Goal: Transaction & Acquisition: Obtain resource

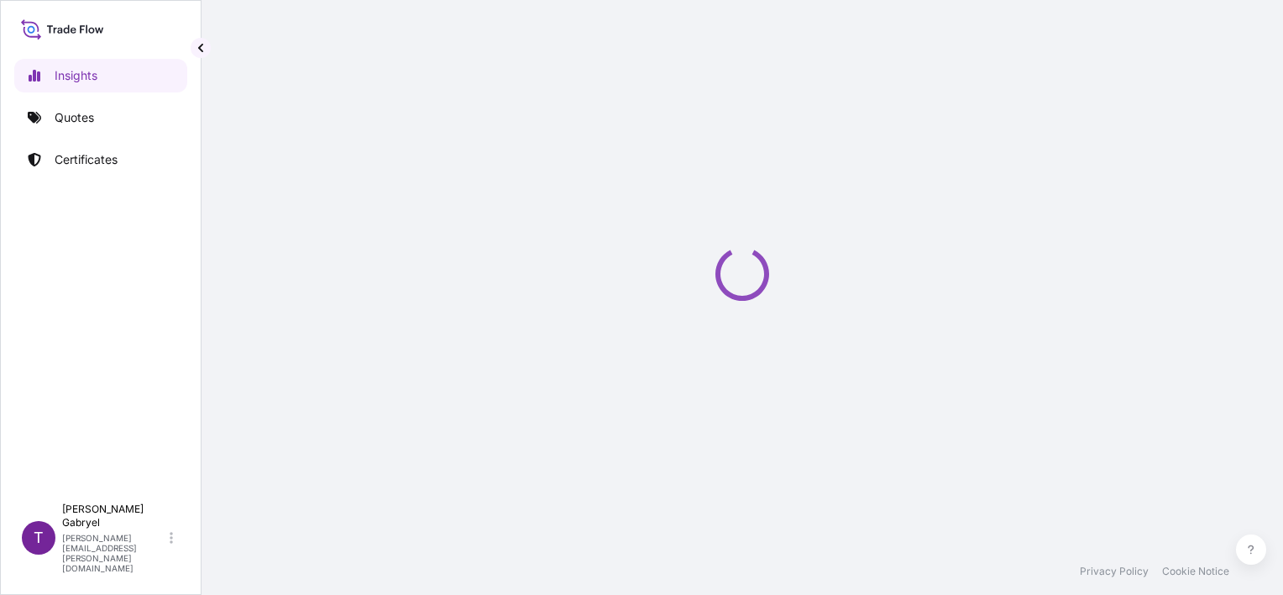
select select "2025"
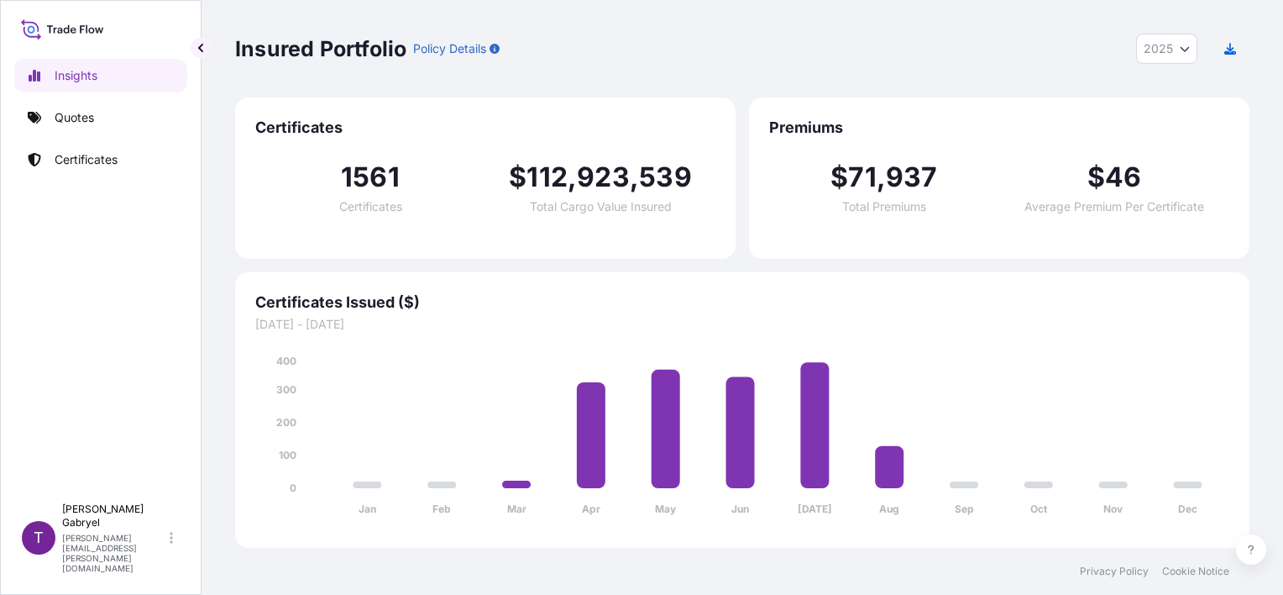
click at [101, 131] on link "Quotes" at bounding box center [100, 118] width 173 height 34
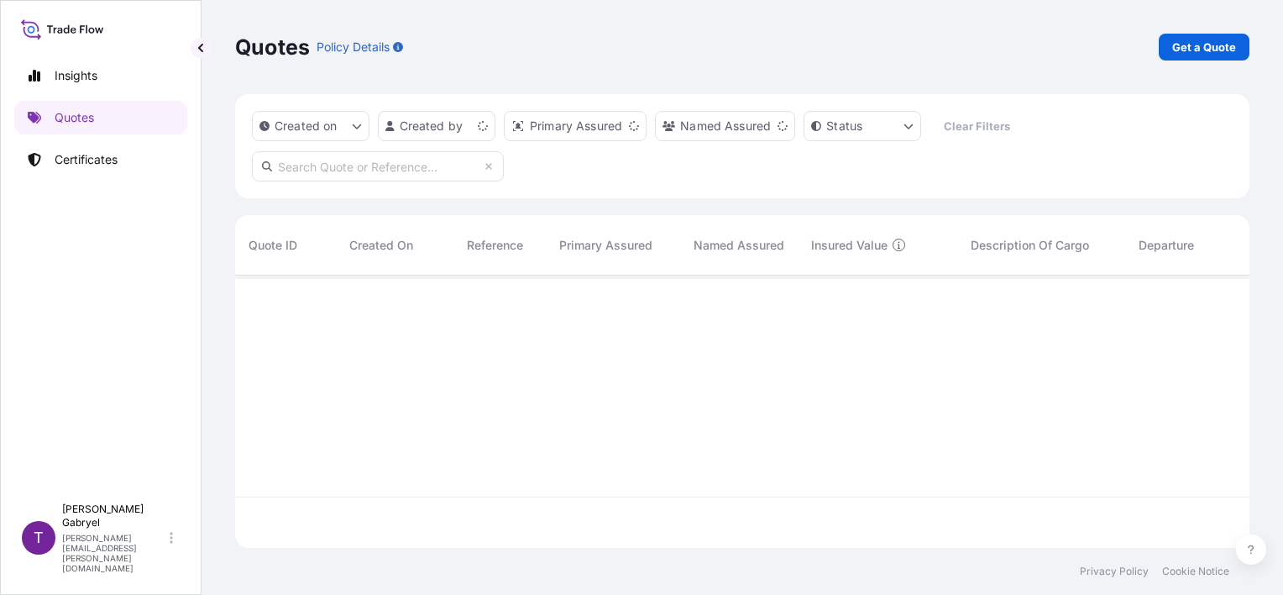
scroll to position [269, 1001]
click at [1197, 47] on p "Get a Quote" at bounding box center [1204, 47] width 64 height 17
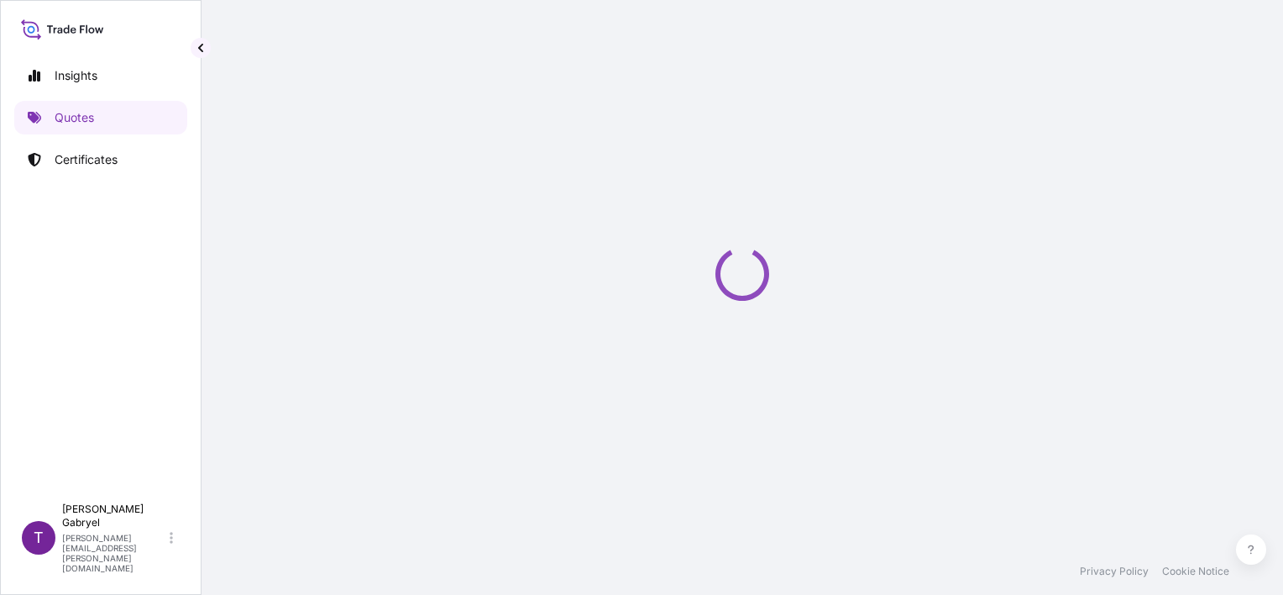
select select "Road / [GEOGRAPHIC_DATA]"
select select "Sea"
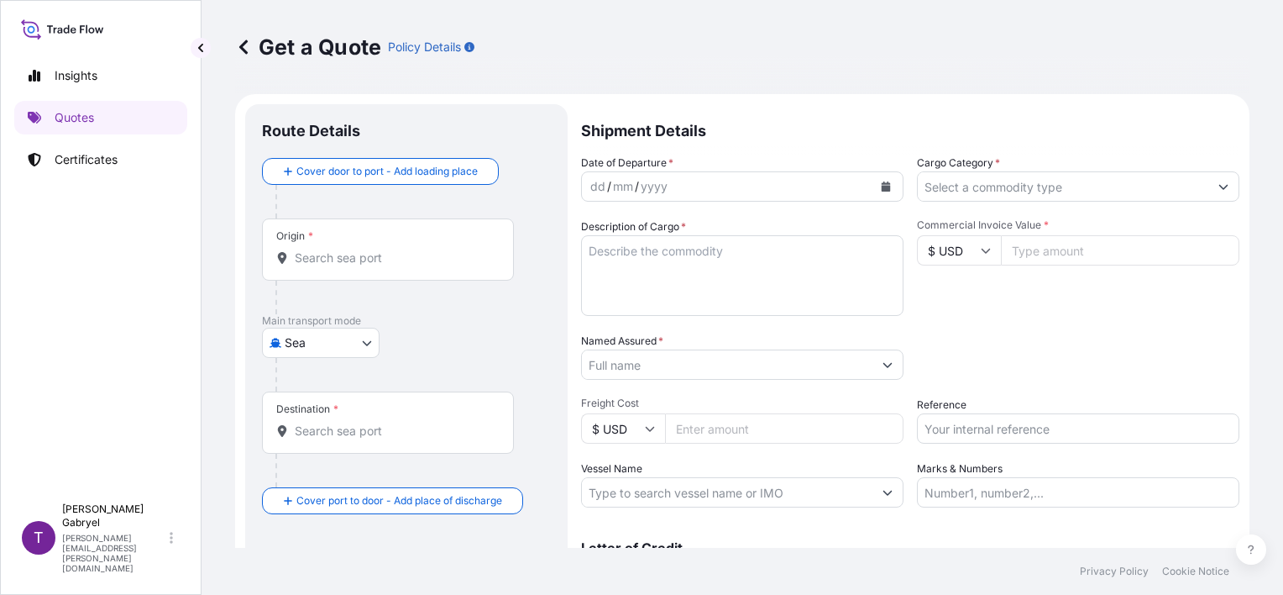
scroll to position [27, 0]
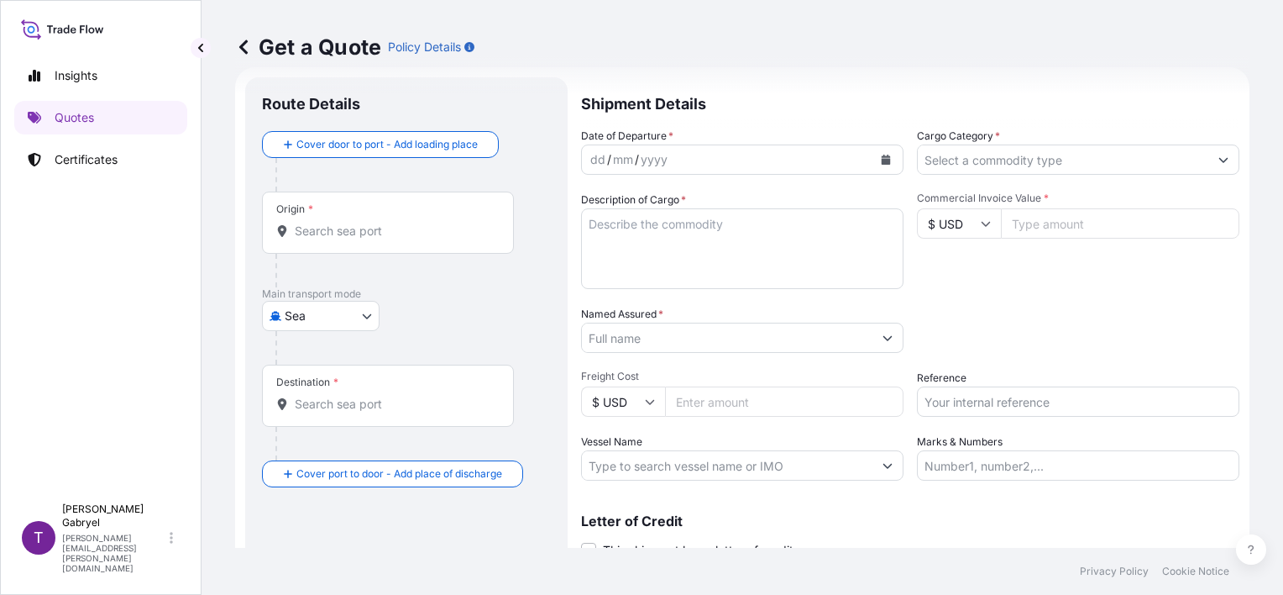
click at [366, 164] on div at bounding box center [412, 175] width 275 height 34
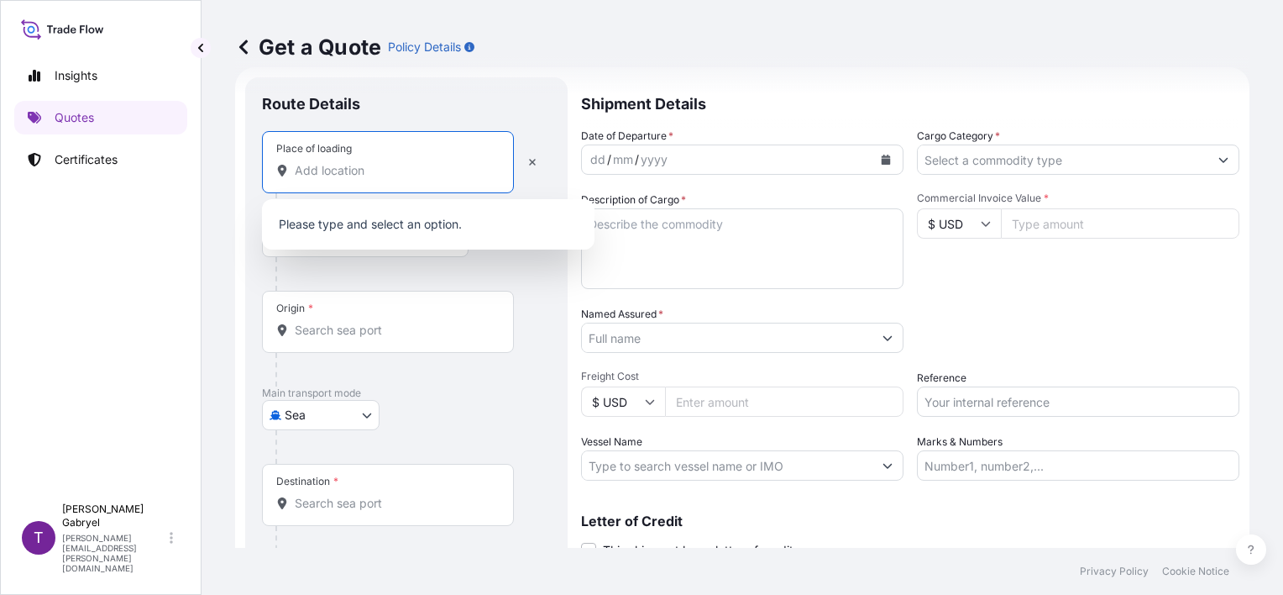
click at [346, 174] on input "Place of loading" at bounding box center [394, 170] width 198 height 17
paste input "Wąwolnica"
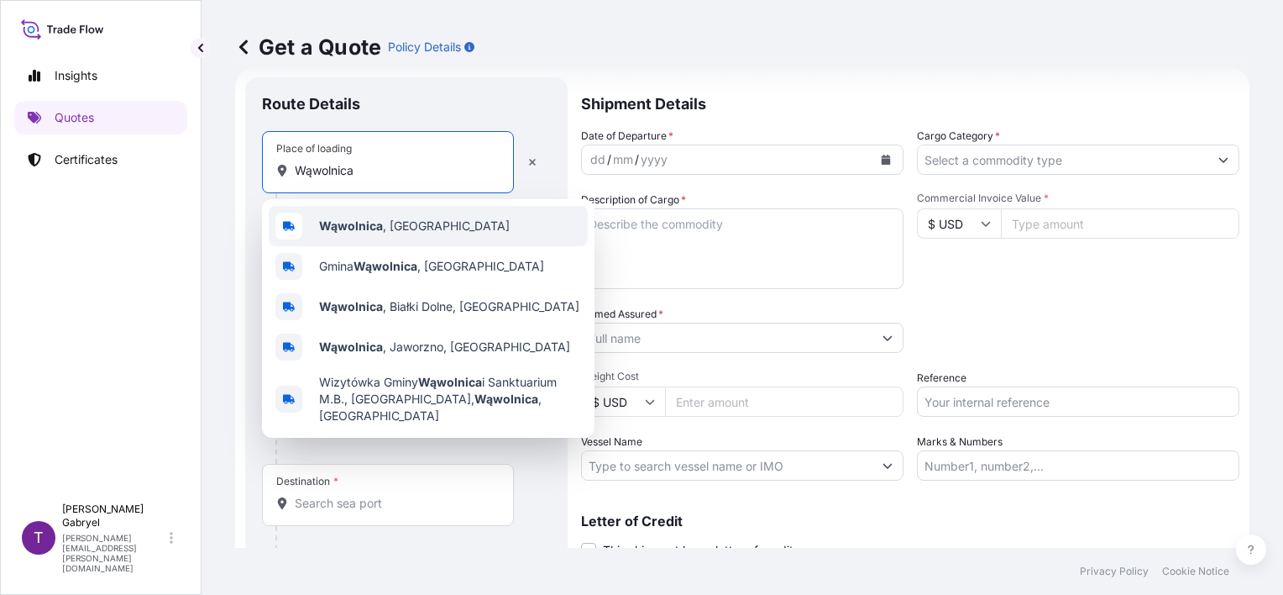
click at [399, 225] on span "Wąwolnica , [GEOGRAPHIC_DATA]" at bounding box center [414, 226] width 191 height 17
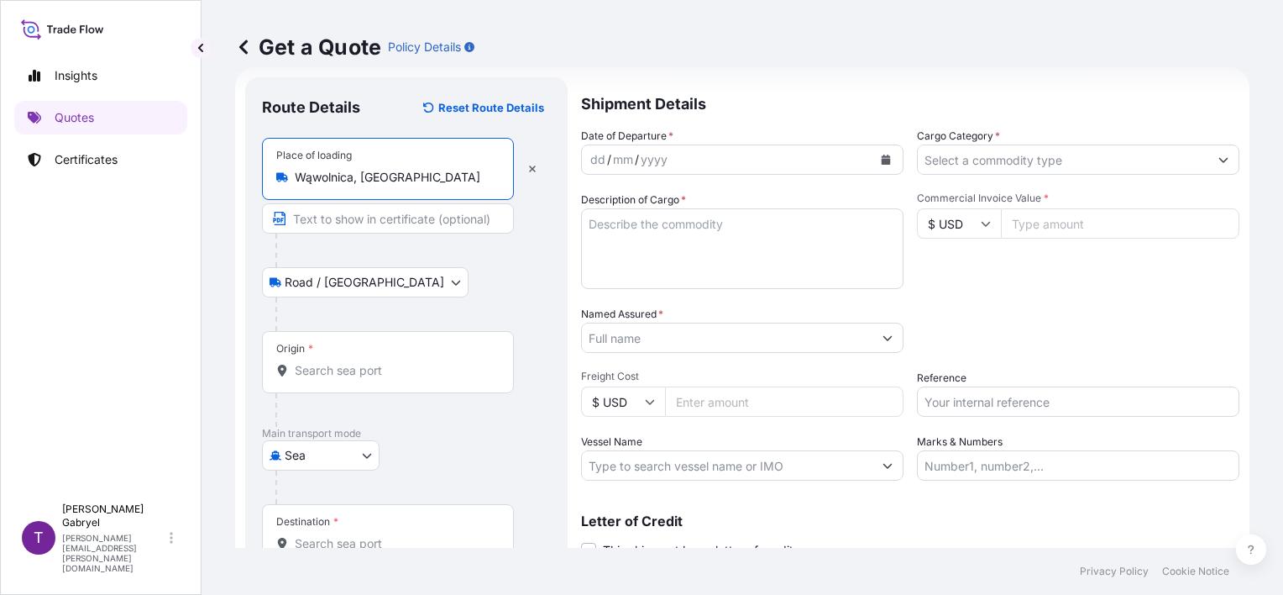
type input "Wąwolnica, [GEOGRAPHIC_DATA]"
click at [332, 363] on input "Origin *" at bounding box center [394, 370] width 198 height 17
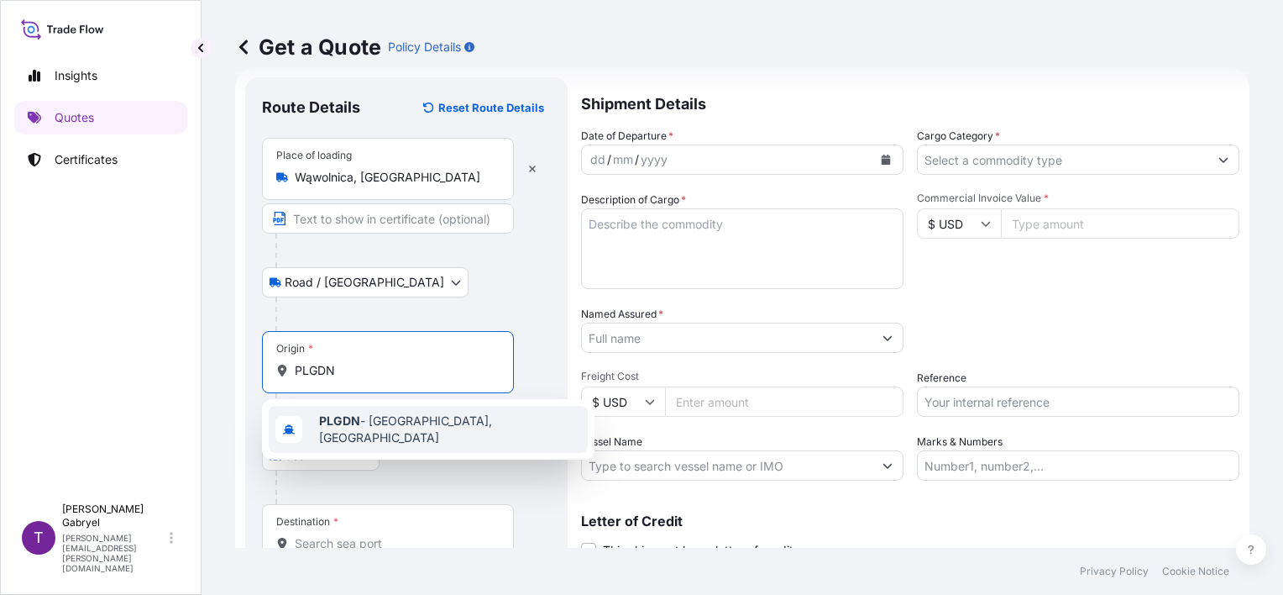
click at [339, 422] on b "PLGDN" at bounding box center [339, 420] width 41 height 14
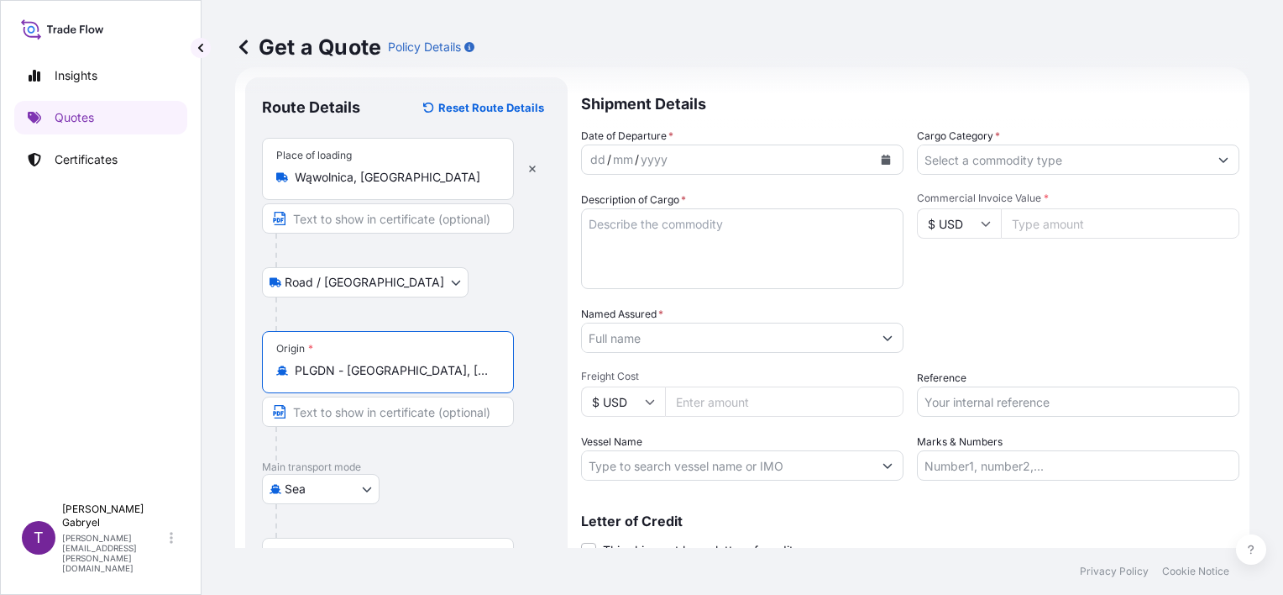
type input "PLGDN - [GEOGRAPHIC_DATA], [GEOGRAPHIC_DATA]"
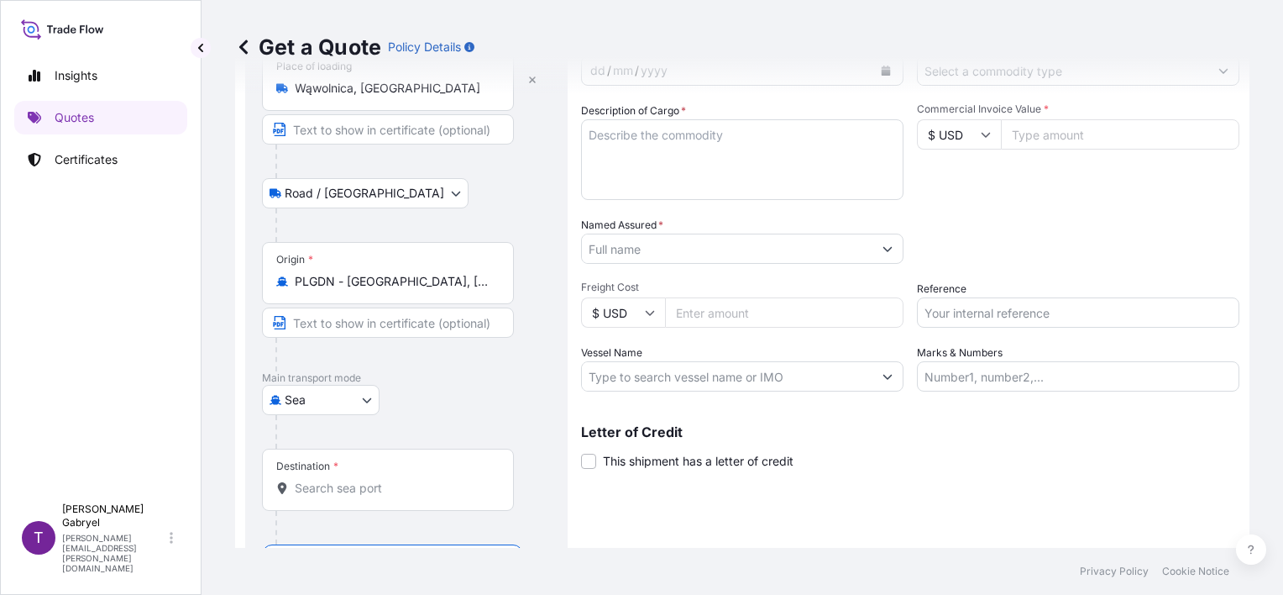
scroll to position [165, 0]
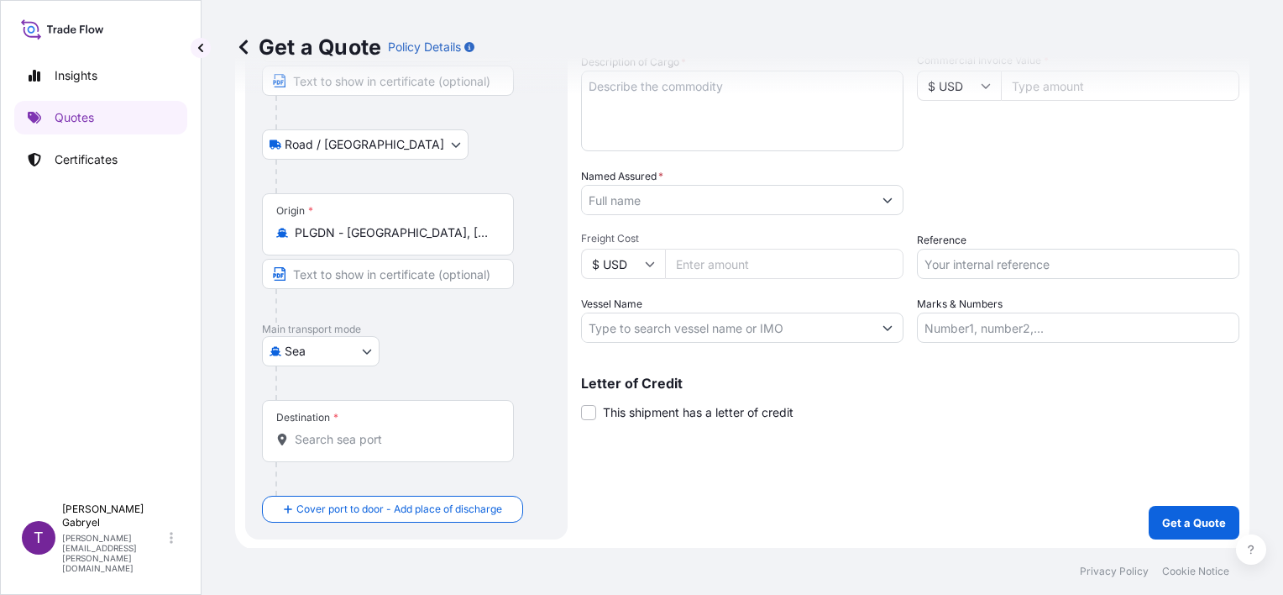
click at [333, 446] on div "Destination *" at bounding box center [388, 431] width 252 height 62
click at [333, 446] on input "Destination *" at bounding box center [394, 439] width 198 height 17
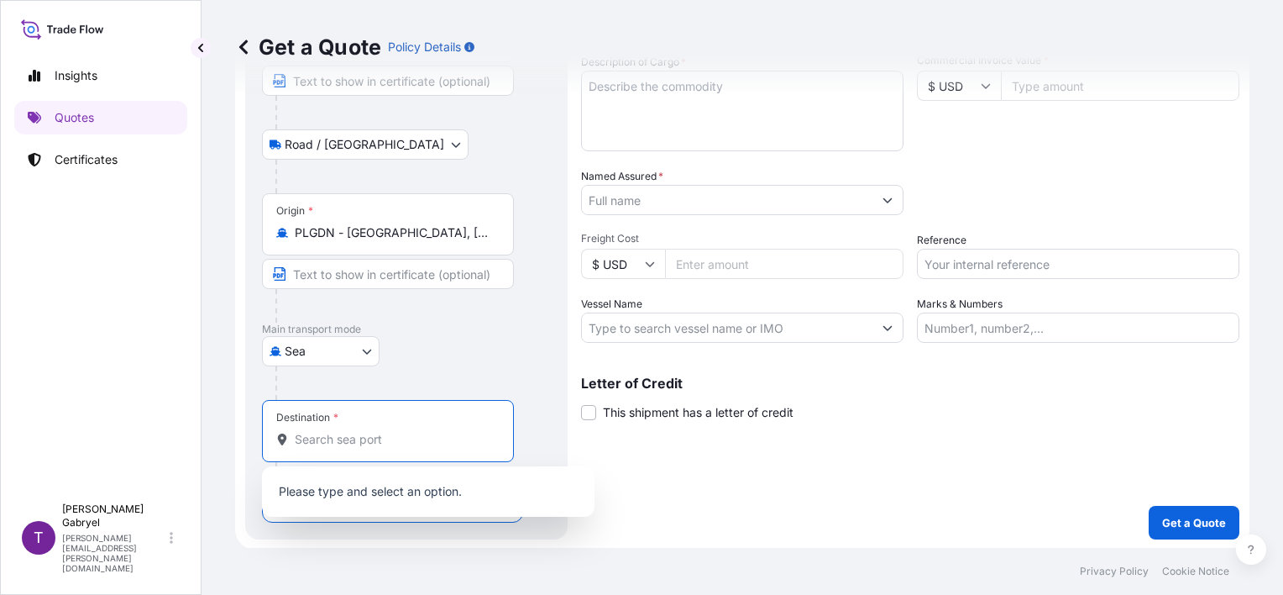
click at [338, 436] on input "Destination *" at bounding box center [394, 439] width 198 height 17
click at [328, 486] on p "Please type and select an option." at bounding box center [428, 491] width 319 height 37
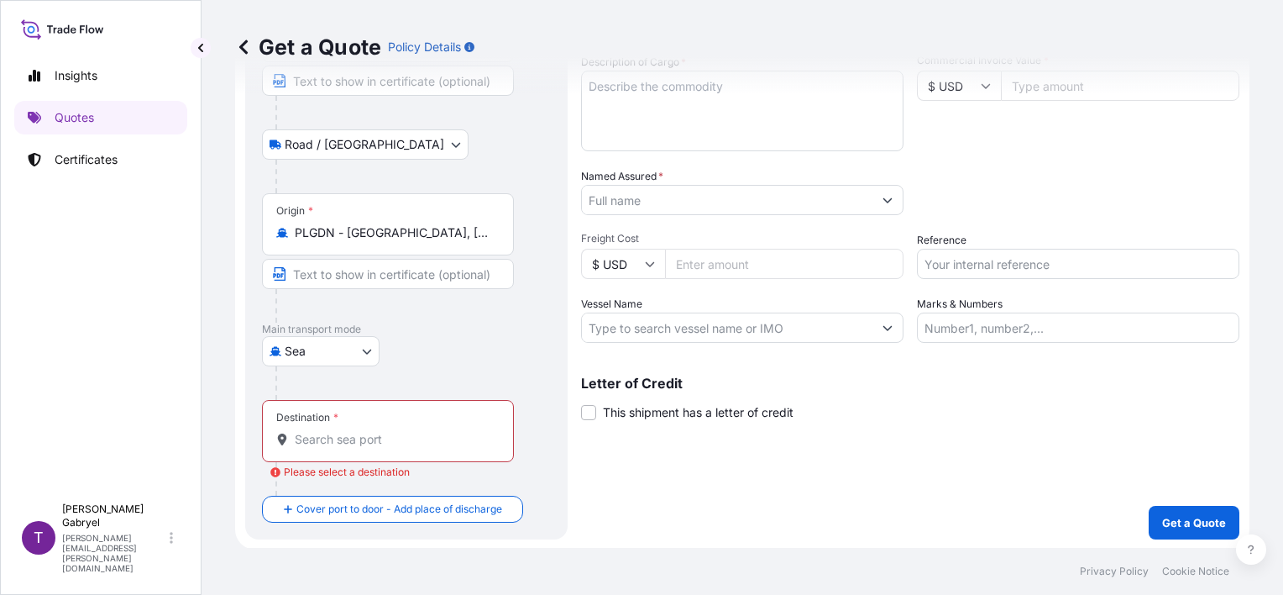
click at [336, 448] on div "Destination *" at bounding box center [388, 431] width 252 height 62
click at [336, 448] on input "Destination * Please select a destination" at bounding box center [394, 439] width 198 height 17
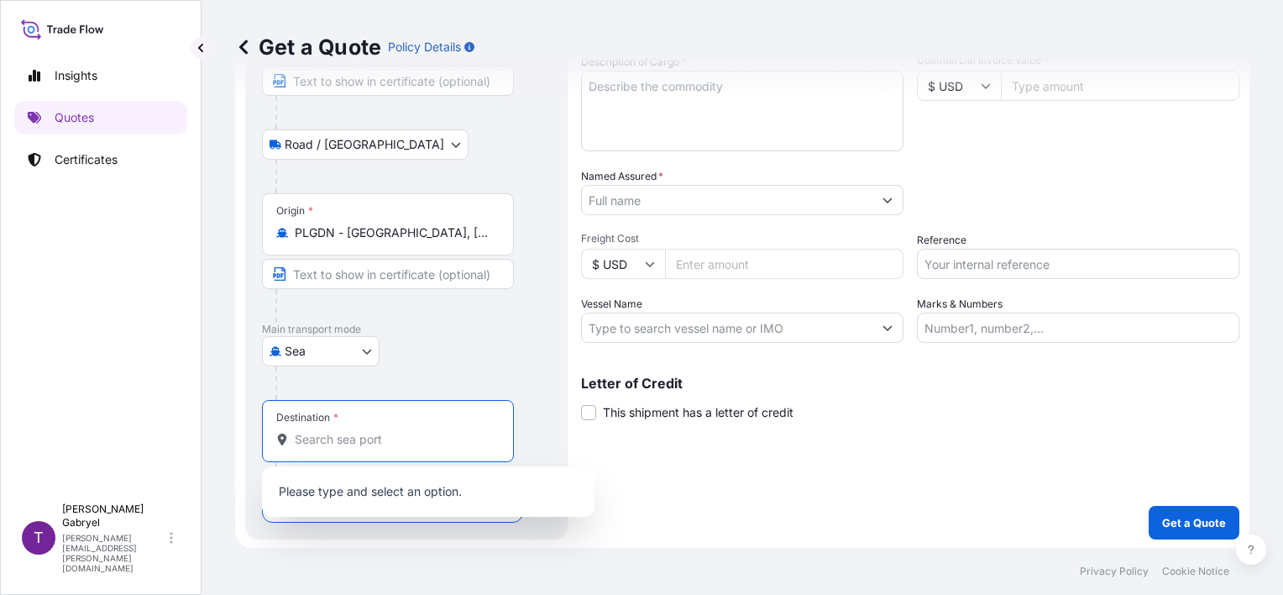
paste input "[PERSON_NAME]"
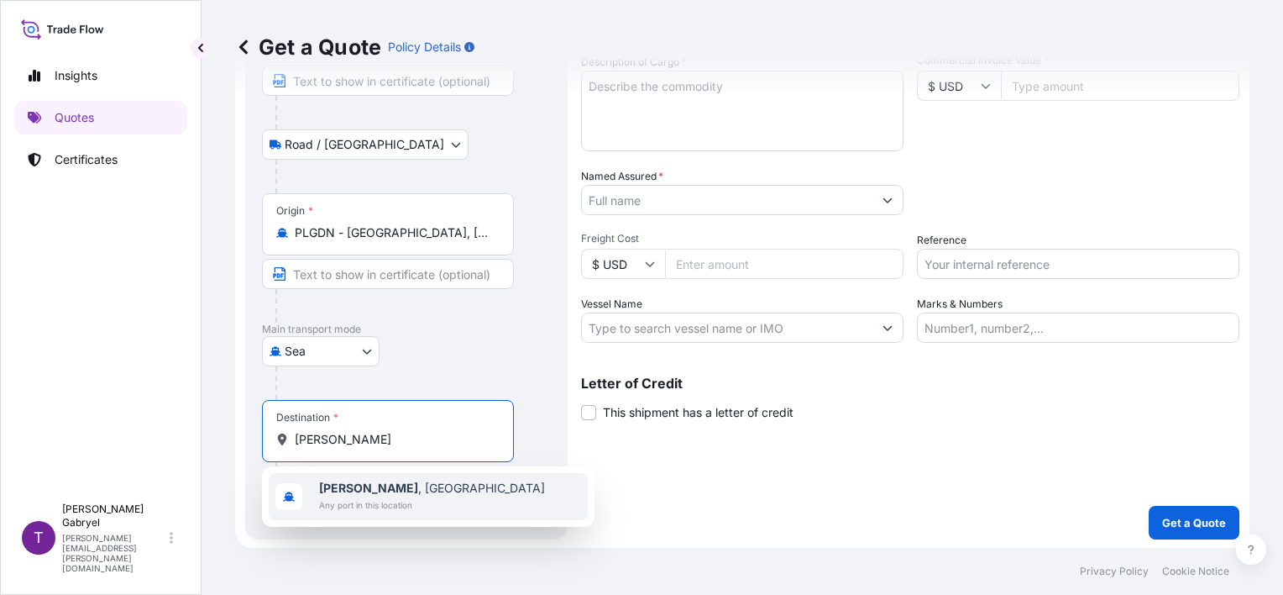
click at [352, 497] on span "Any port in this location" at bounding box center [432, 504] width 226 height 17
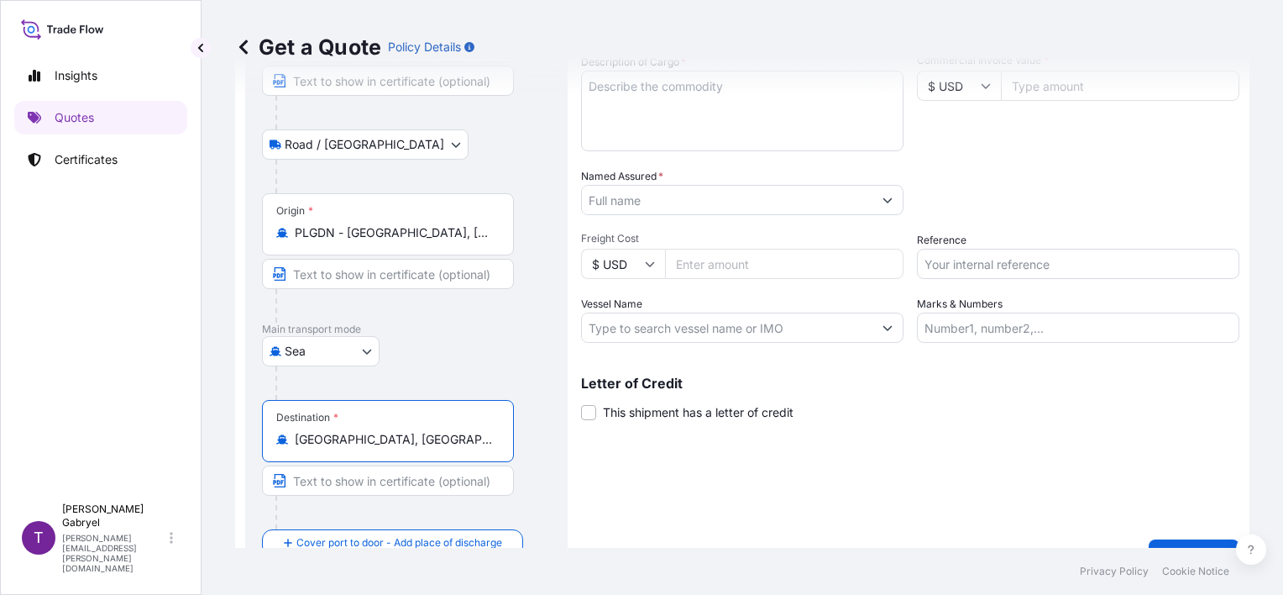
click at [433, 433] on input "[GEOGRAPHIC_DATA], [GEOGRAPHIC_DATA]" at bounding box center [394, 439] width 198 height 17
paste input "[PERSON_NAME]"
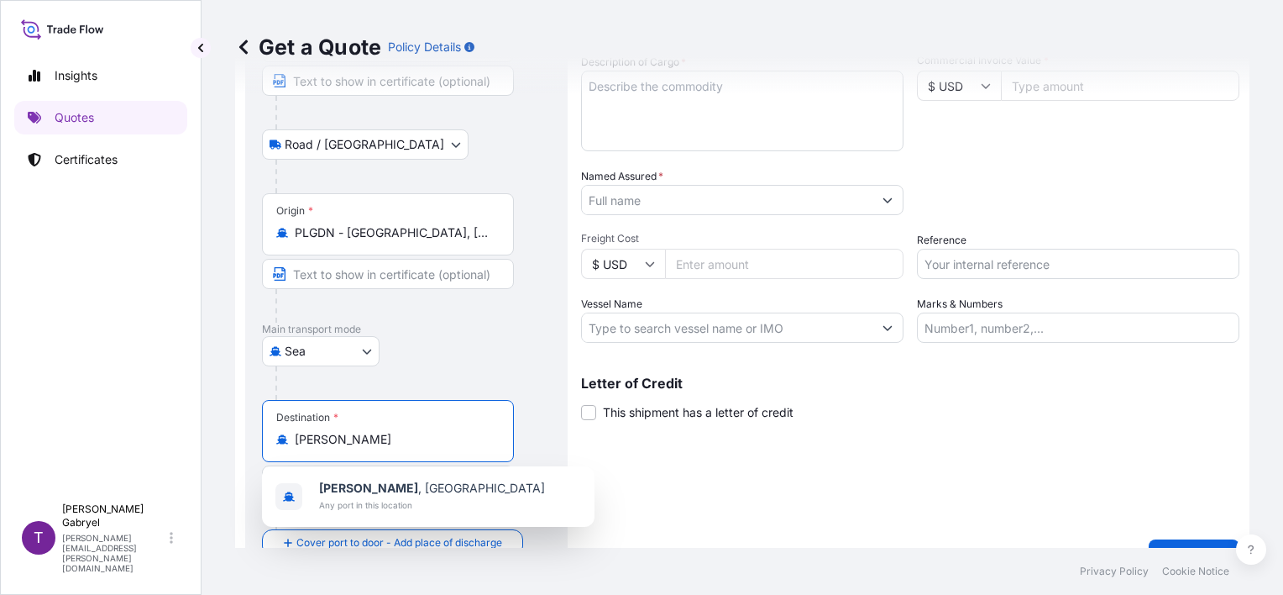
click at [336, 438] on input "[PERSON_NAME]" at bounding box center [394, 439] width 198 height 17
click at [448, 438] on input "[GEOGRAPHIC_DATA], [GEOGRAPHIC_DATA]" at bounding box center [394, 439] width 198 height 17
paste input "kong"
click at [393, 491] on span "[GEOGRAPHIC_DATA]" at bounding box center [380, 488] width 123 height 17
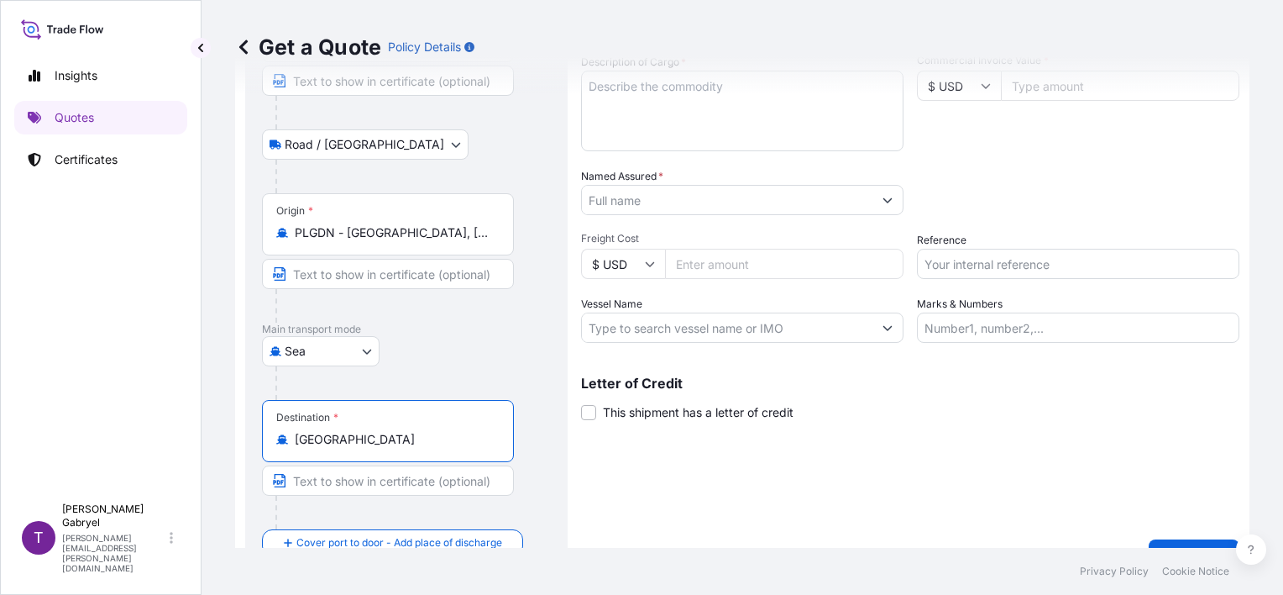
type input "[GEOGRAPHIC_DATA]"
click at [412, 417] on div "Destination * [GEOGRAPHIC_DATA]" at bounding box center [388, 431] width 252 height 62
click at [412, 431] on input "[GEOGRAPHIC_DATA]" at bounding box center [394, 439] width 198 height 17
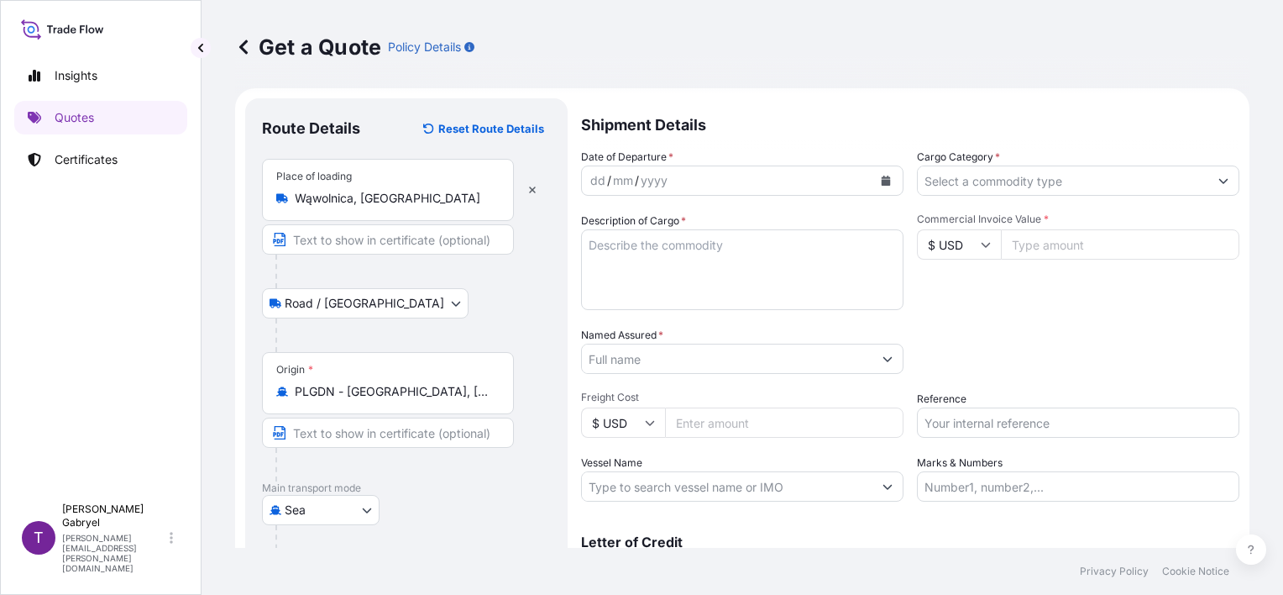
scroll to position [0, 0]
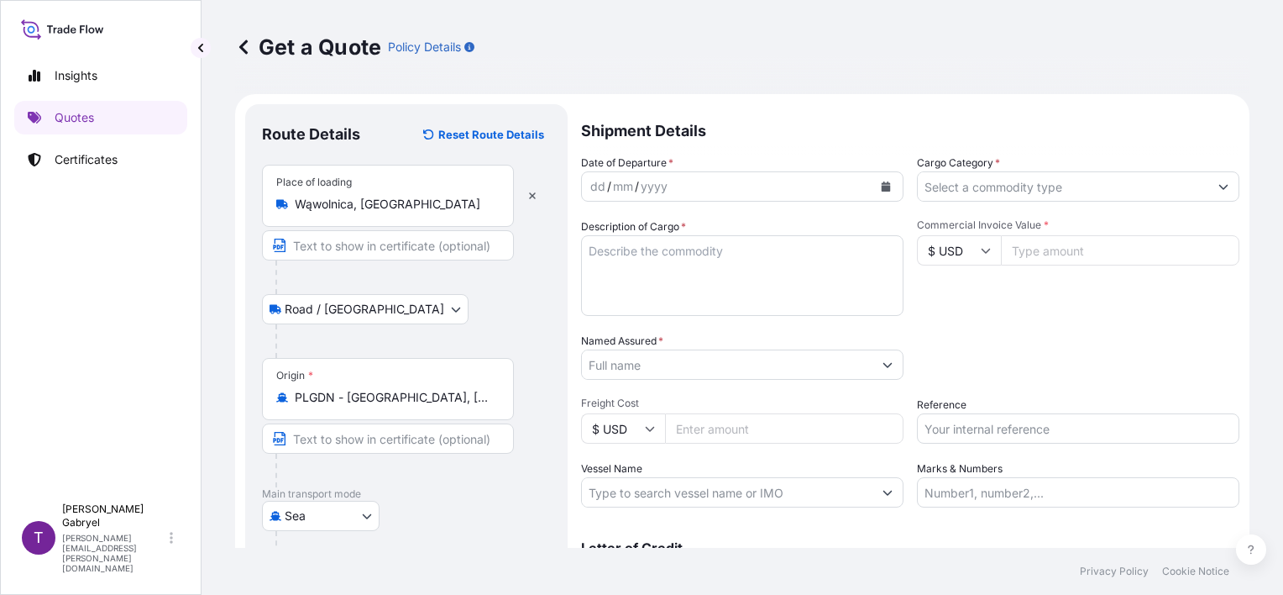
click at [1032, 198] on input "Cargo Category *" at bounding box center [1063, 186] width 291 height 30
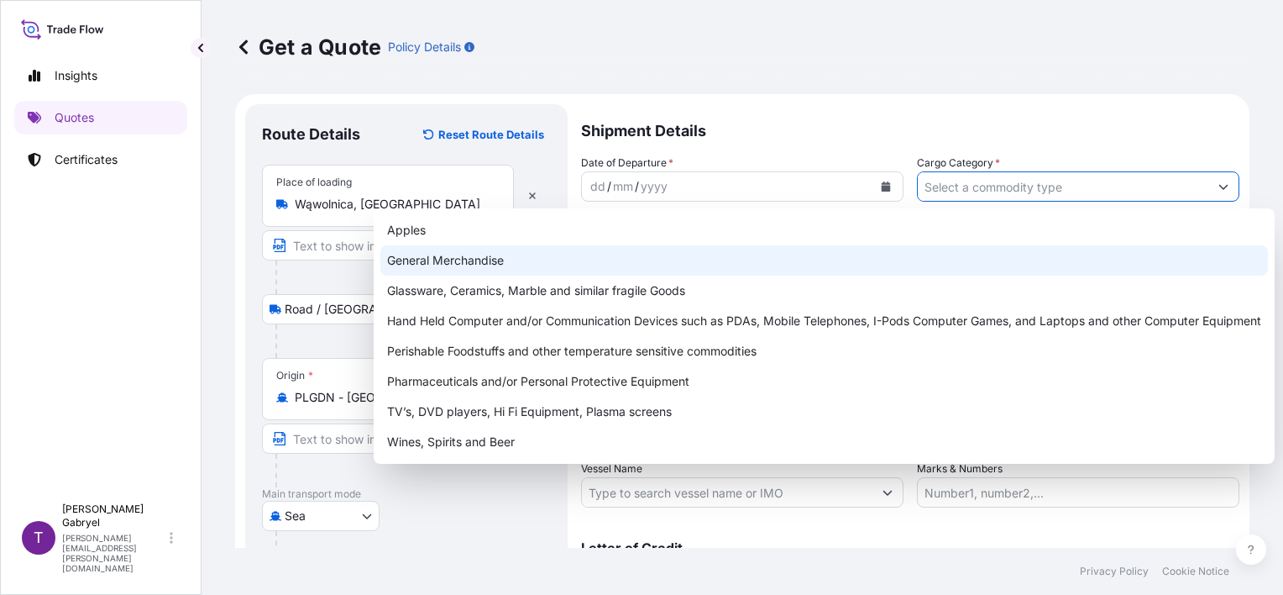
click at [796, 259] on div "General Merchandise" at bounding box center [824, 260] width 888 height 30
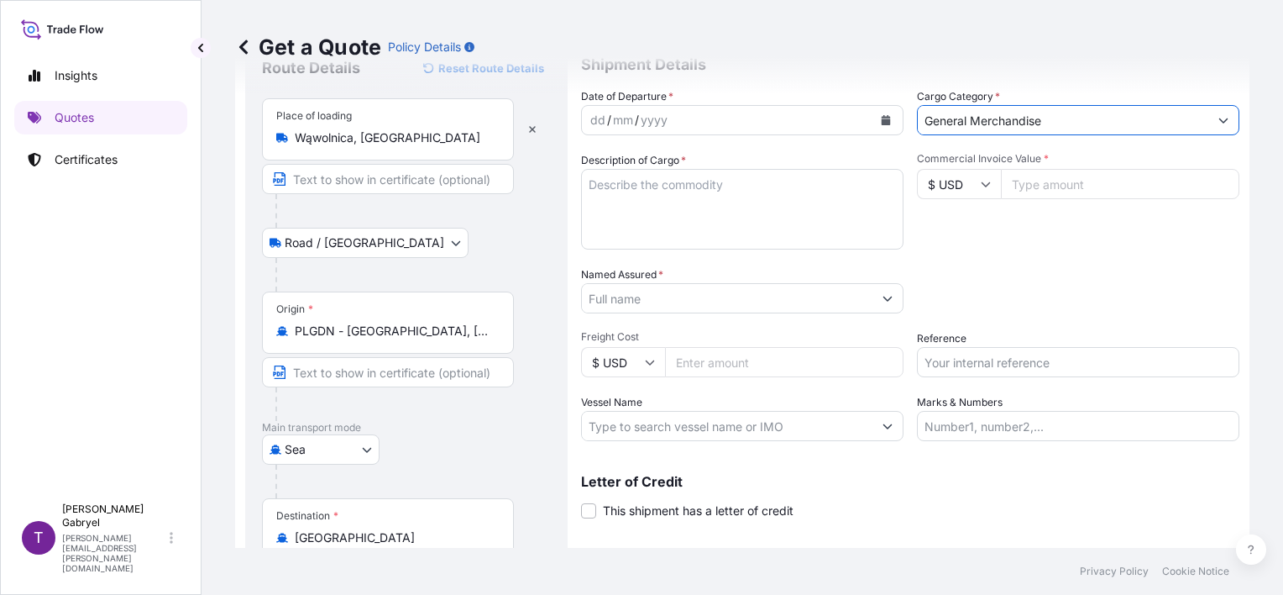
scroll to position [168, 0]
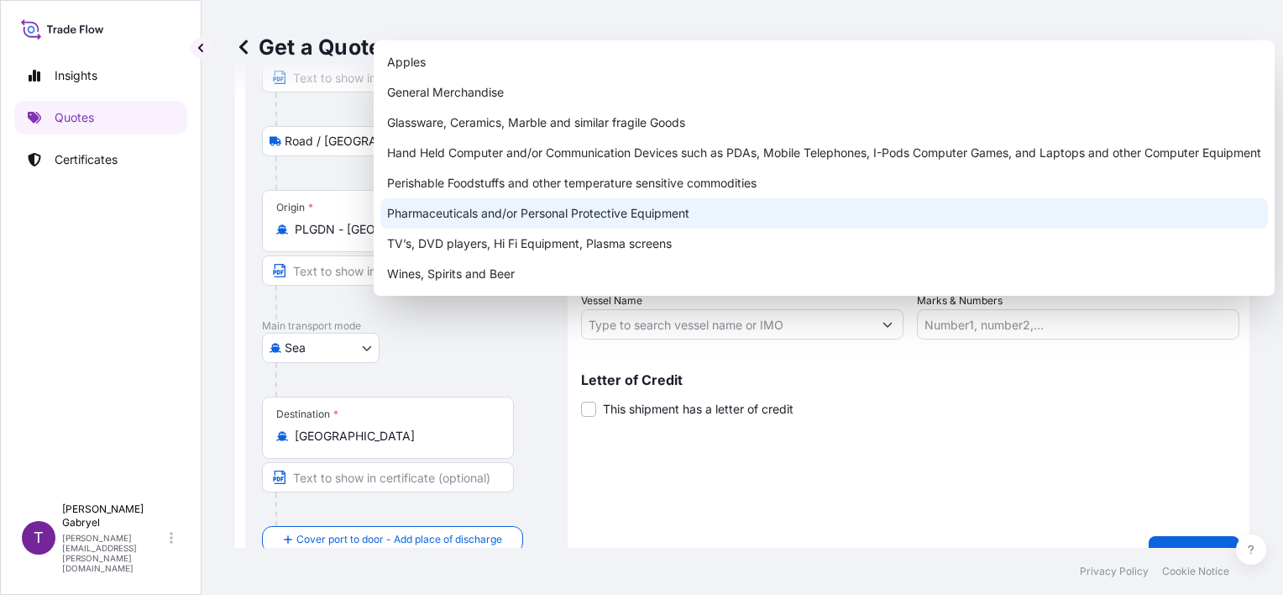
click at [1266, 195] on div "Apples General Merchandise Glassware, Ceramics, Marble and similar fragile Good…" at bounding box center [824, 168] width 888 height 242
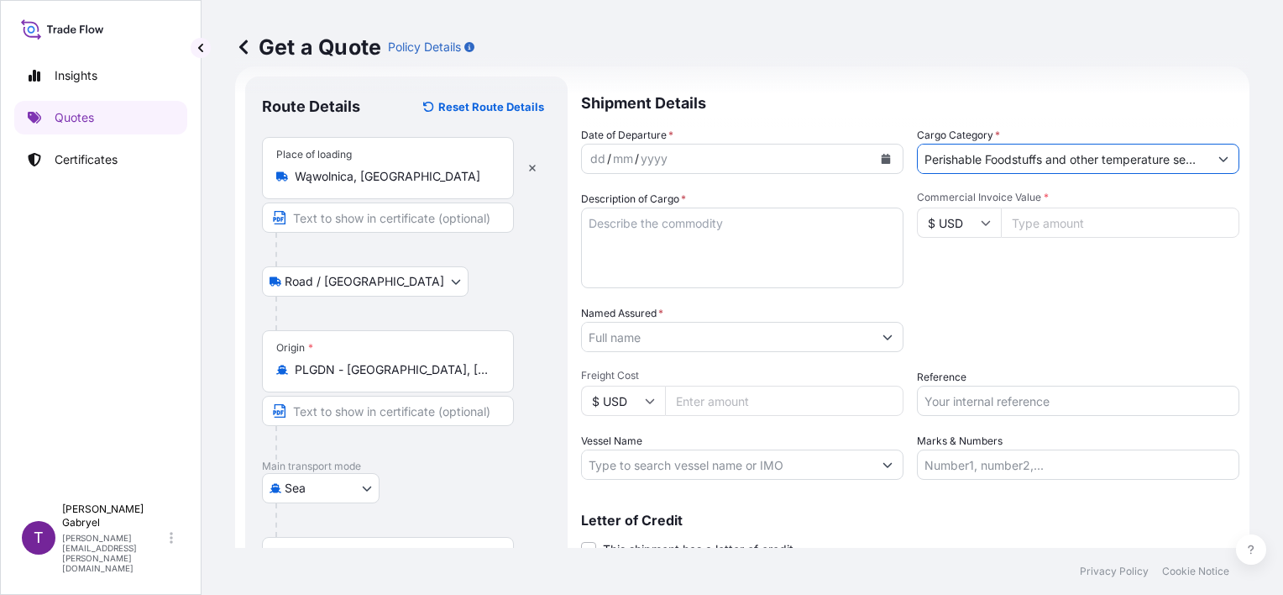
scroll to position [0, 0]
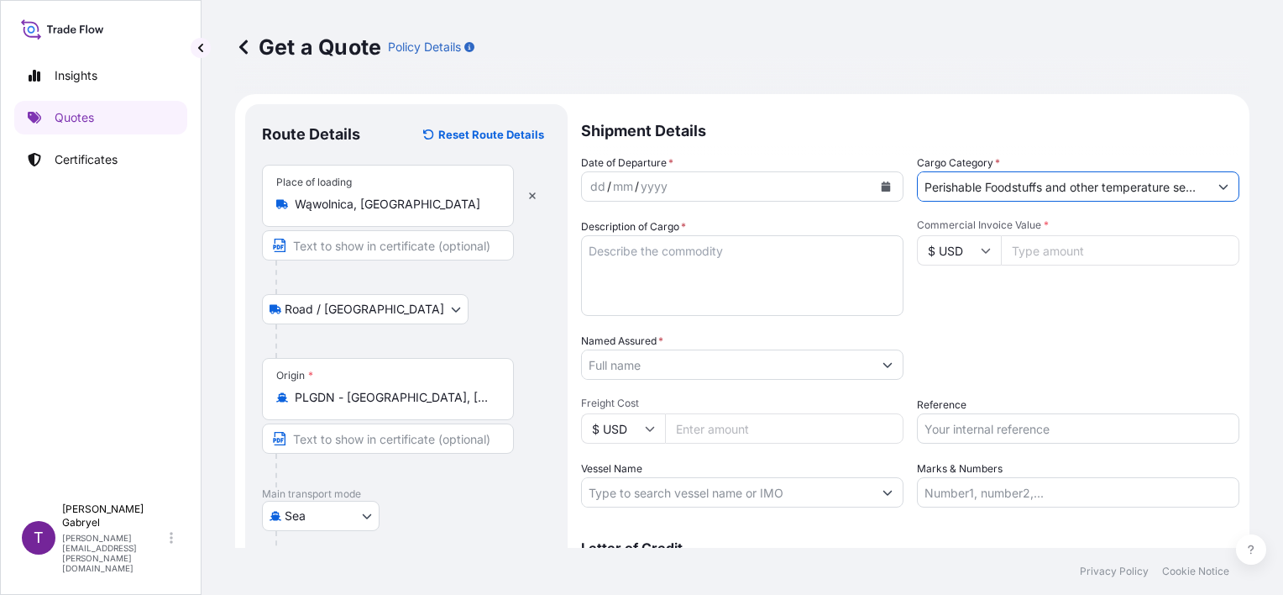
click at [1026, 178] on input "Perishable Foodstuffs and other temperature sensitive commodities" at bounding box center [1063, 186] width 291 height 30
click at [1128, 185] on input "Perishable Foodstuffs and other temperature sensitive commodities" at bounding box center [1063, 186] width 291 height 30
click at [1235, 185] on form "Route Details Reset Route Details Place of loading Wąwolnica, [GEOGRAPHIC_DATA]…" at bounding box center [742, 420] width 1014 height 653
click at [1208, 186] on button "Show suggestions" at bounding box center [1223, 186] width 30 height 30
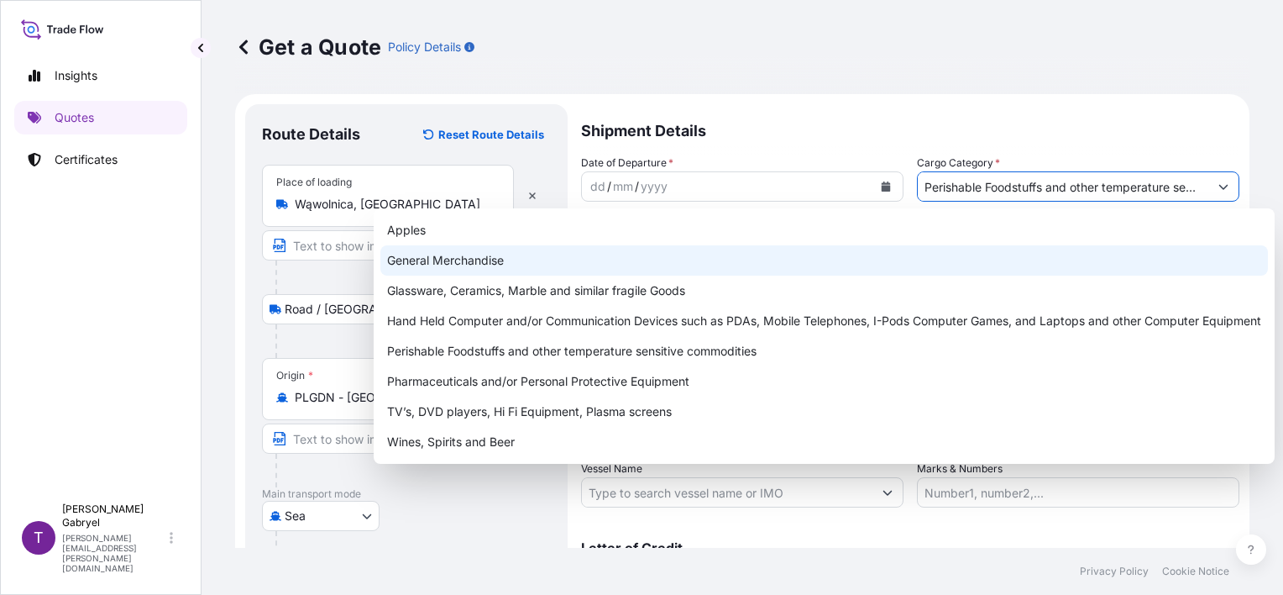
click at [778, 254] on div "General Merchandise" at bounding box center [824, 260] width 888 height 30
type input "General Merchandise"
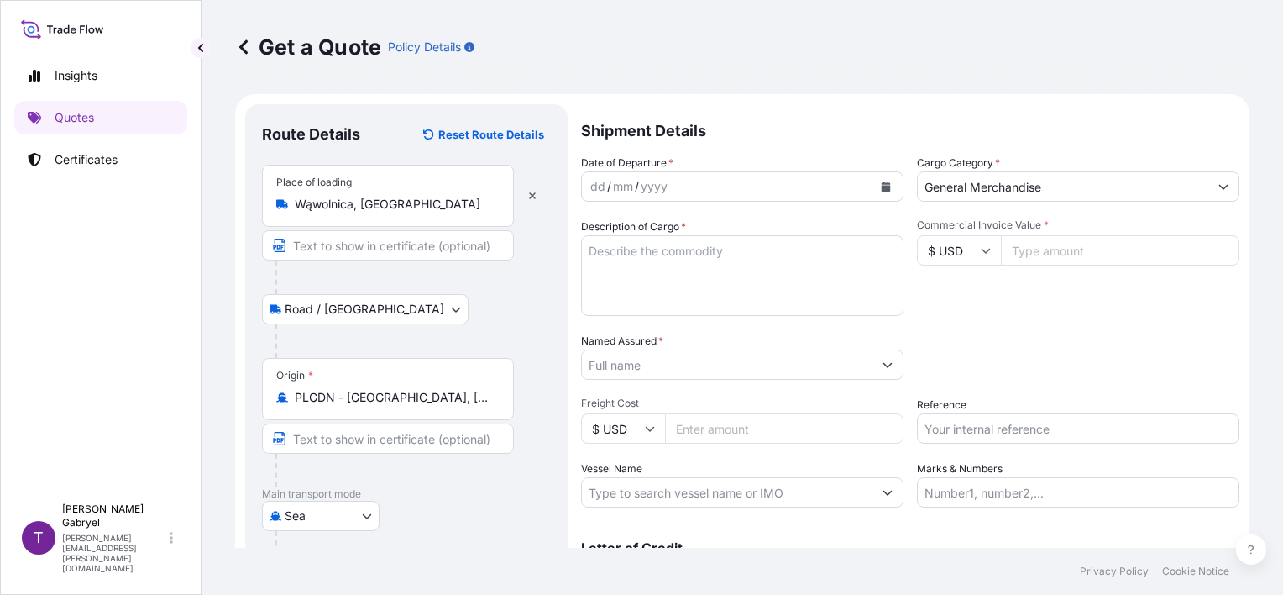
click at [954, 242] on input "$ USD" at bounding box center [959, 250] width 84 height 30
click at [974, 296] on div "€ EUR" at bounding box center [952, 296] width 71 height 32
type input "€ EUR"
click at [1052, 255] on input "Commercial Invoice Value *" at bounding box center [1120, 250] width 238 height 30
type input "1500"
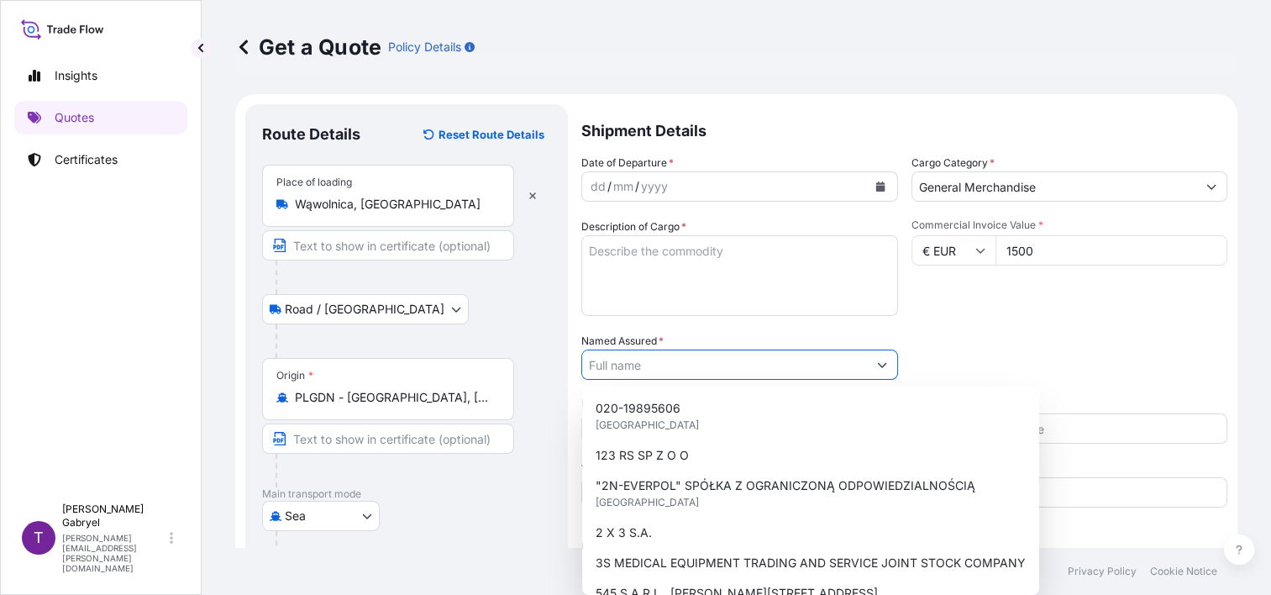
click at [968, 343] on div "Packing Category Type to search a container mode Please select a primary mode o…" at bounding box center [1069, 356] width 317 height 47
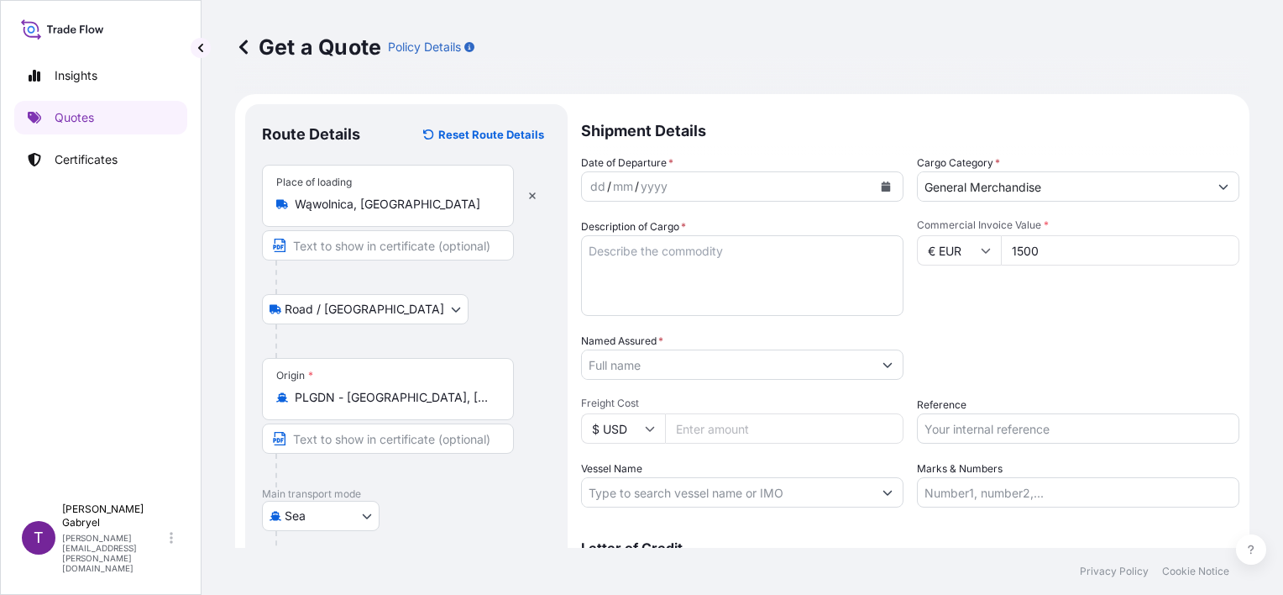
click at [655, 265] on textarea "Description of Cargo *" at bounding box center [742, 275] width 322 height 81
paste textarea "STAND FOR STUDIO TAPE RECORDER HS CODE: 85198900"
click at [710, 282] on textarea "STAND FOR STUDIO TAPE RECORDER HS CODE: 85198900 GROSS WEIGHT: QUANTITY:" at bounding box center [742, 275] width 322 height 81
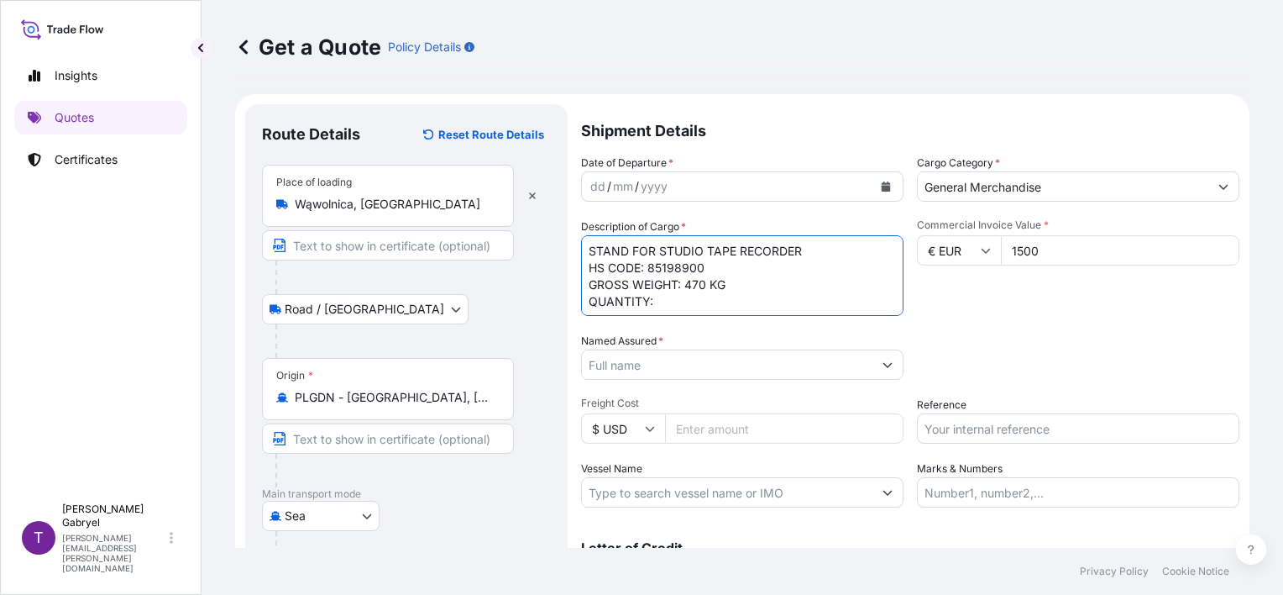
click at [691, 288] on textarea "STAND FOR STUDIO TAPE RECORDER HS CODE: 85198900 GROSS WEIGHT: 470 KG QUANTITY:" at bounding box center [742, 275] width 322 height 81
click at [663, 296] on textarea "STAND FOR STUDIO TAPE RECORDER HS CODE: 85198900 GROSS WEIGHT: 70 KG QUANTITY:" at bounding box center [742, 275] width 322 height 81
type textarea "STAND FOR STUDIO TAPE RECORDER HS CODE: 85198900 GROSS WEIGHT: 70 KG QUANTITY: …"
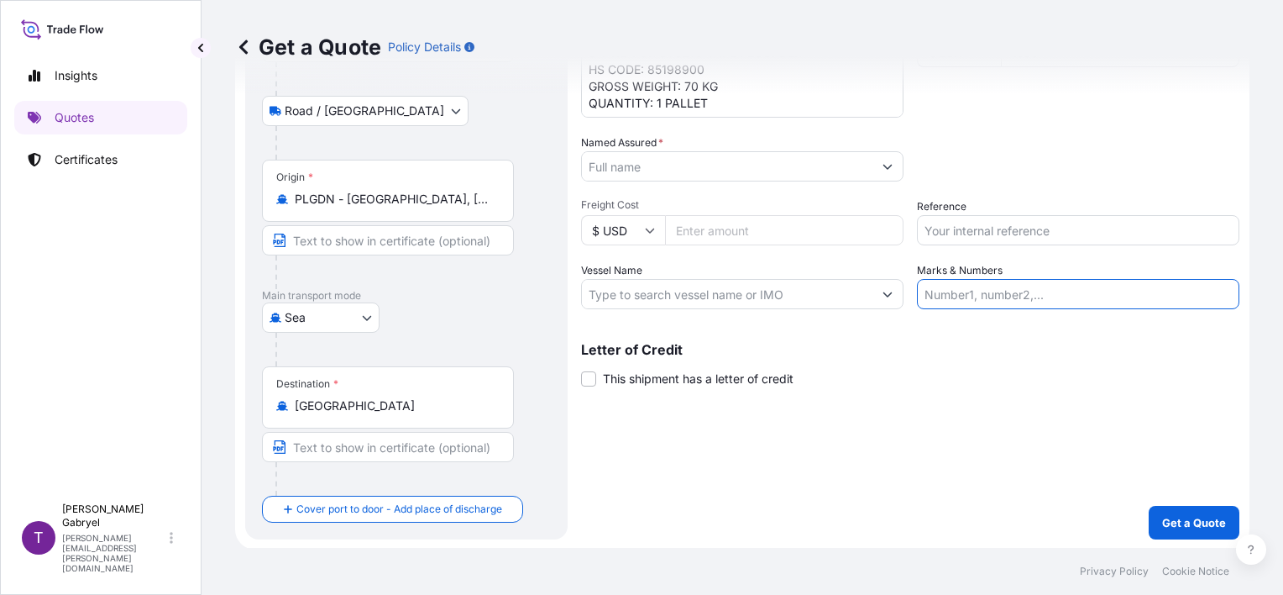
click at [971, 290] on input "Marks & Numbers" at bounding box center [1078, 294] width 322 height 30
paste input "From: OBUH [PERSON_NAME] To: [PERSON_NAME] [PERSON_NAME] Port of loading: Gdans…"
type input "From: OBUH [PERSON_NAME] To: [PERSON_NAME] [PERSON_NAME] Port of loading: Gdans…"
click at [919, 385] on div "Letter of Credit This shipment has a letter of credit Letter of credit * Letter…" at bounding box center [910, 365] width 658 height 45
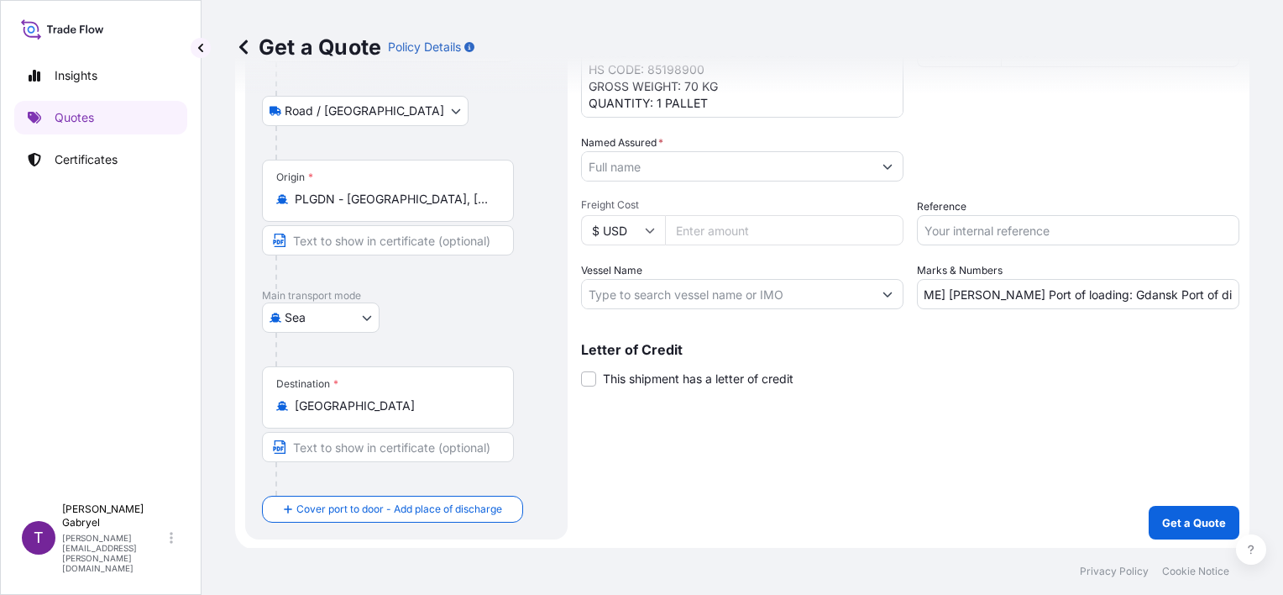
scroll to position [0, 0]
click at [971, 231] on input "Reference" at bounding box center [1078, 230] width 322 height 30
paste input "S02017084"
type input "S02017084"
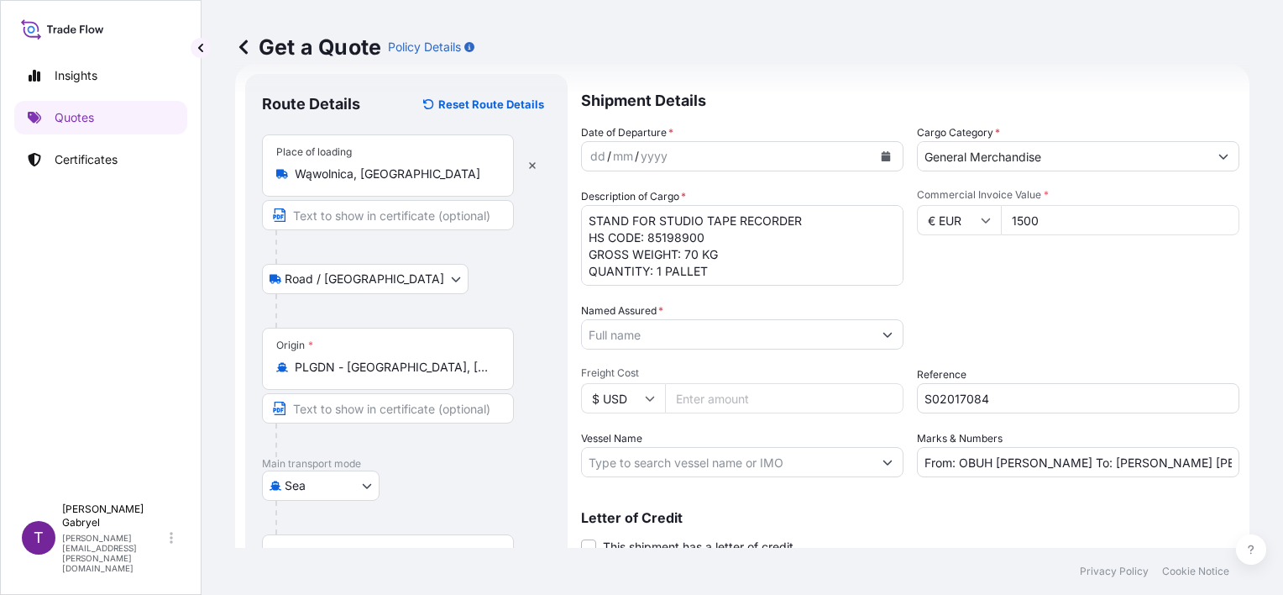
click at [618, 331] on input "Named Assured *" at bounding box center [727, 334] width 291 height 30
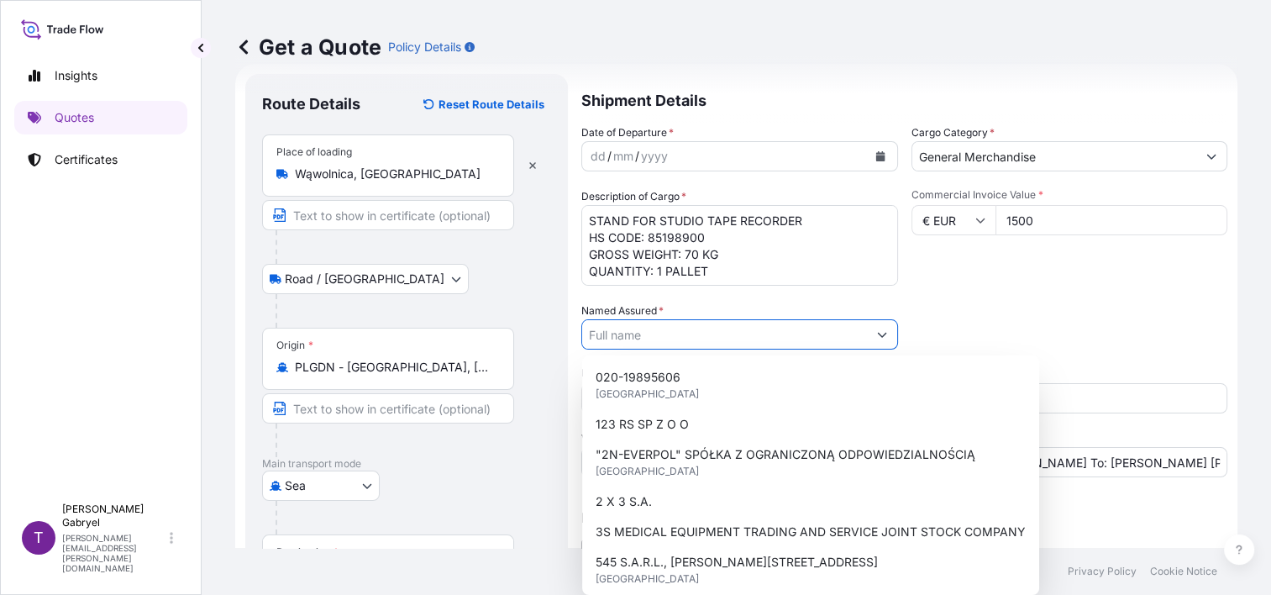
paste input "[PERSON_NAME] [PERSON_NAME]"
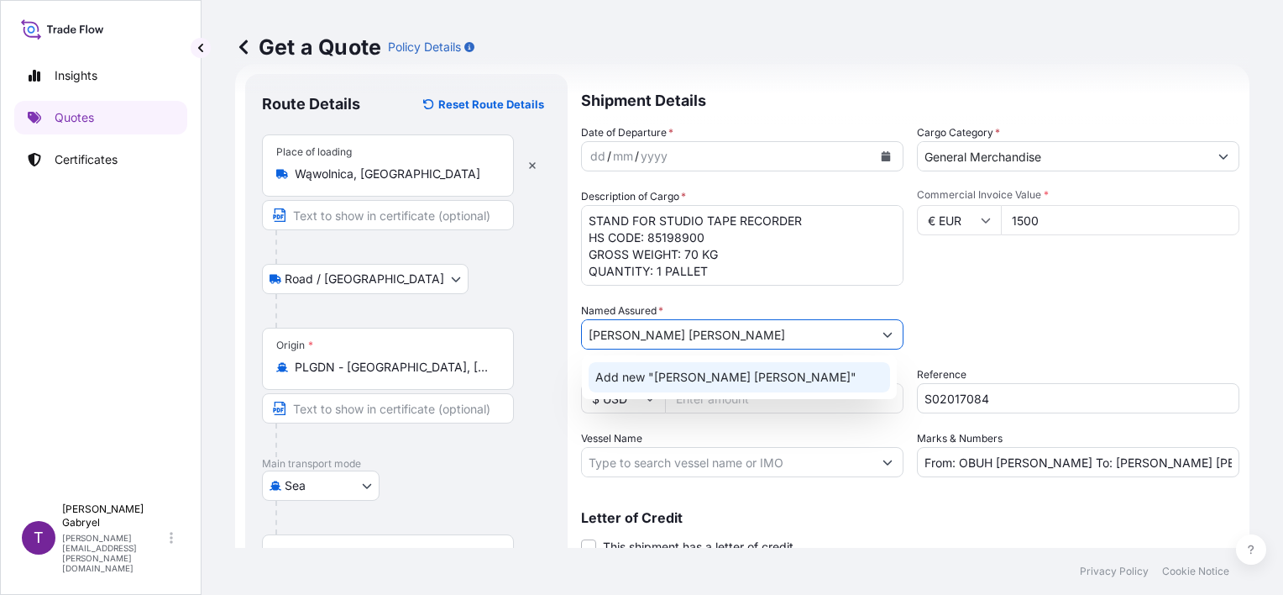
click at [642, 378] on span "Add new "[PERSON_NAME] [PERSON_NAME]"" at bounding box center [725, 377] width 261 height 17
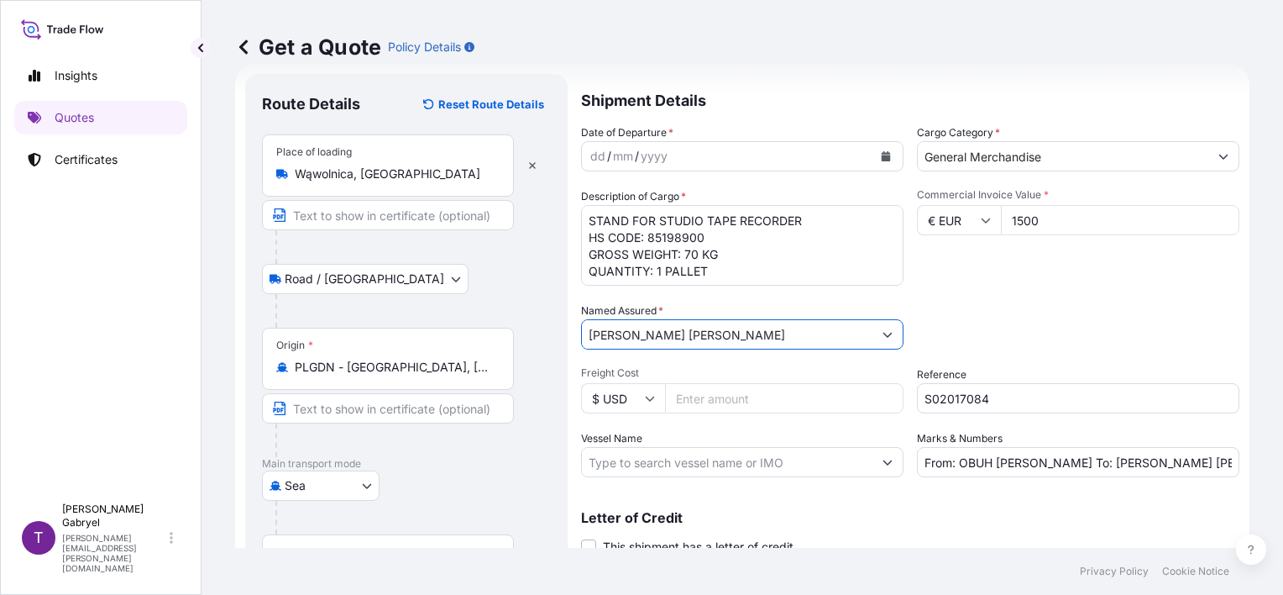
type input "[PERSON_NAME] [PERSON_NAME]"
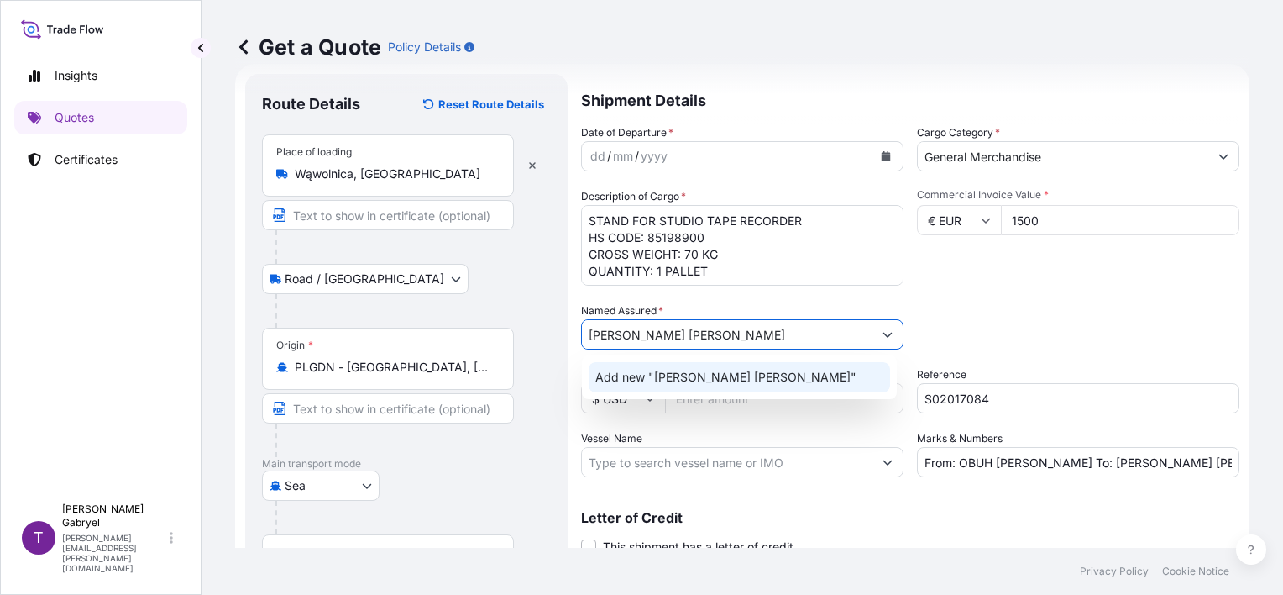
click at [729, 376] on span "Add new "[PERSON_NAME] [PERSON_NAME]"" at bounding box center [725, 377] width 261 height 17
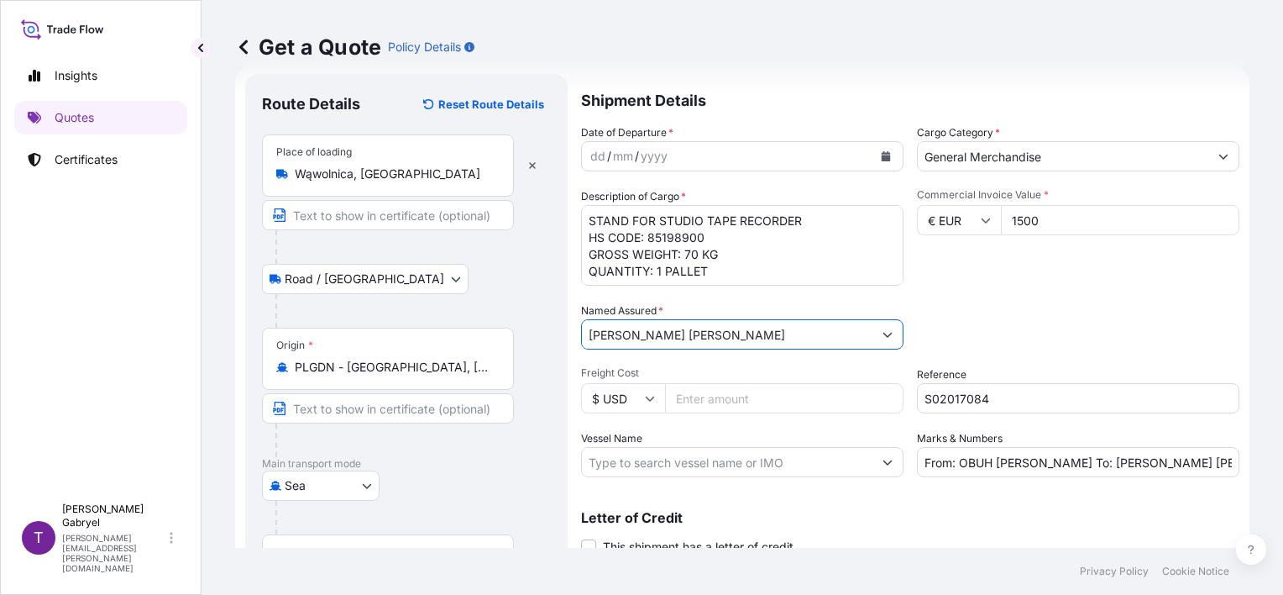
click at [1043, 309] on div "Packing Category Type to search a container mode Please select a primary mode o…" at bounding box center [1078, 325] width 322 height 47
click at [632, 465] on input "Vessel Name" at bounding box center [727, 462] width 291 height 30
paste input "APL RAFFLES"
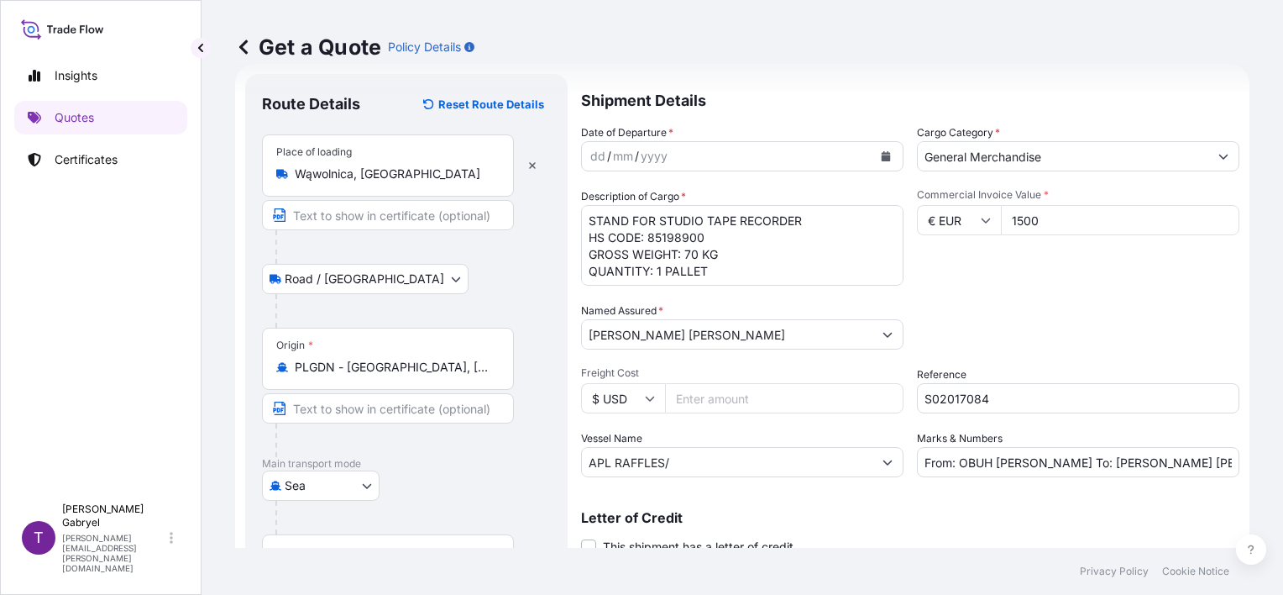
click at [794, 477] on div "Shipment Details Date of Departure * dd / mm / yyyy Cargo Category * General Me…" at bounding box center [910, 390] width 658 height 633
click at [789, 469] on input "APL RAFFLES/" at bounding box center [727, 462] width 291 height 30
paste input "1FL0PE1MA)"
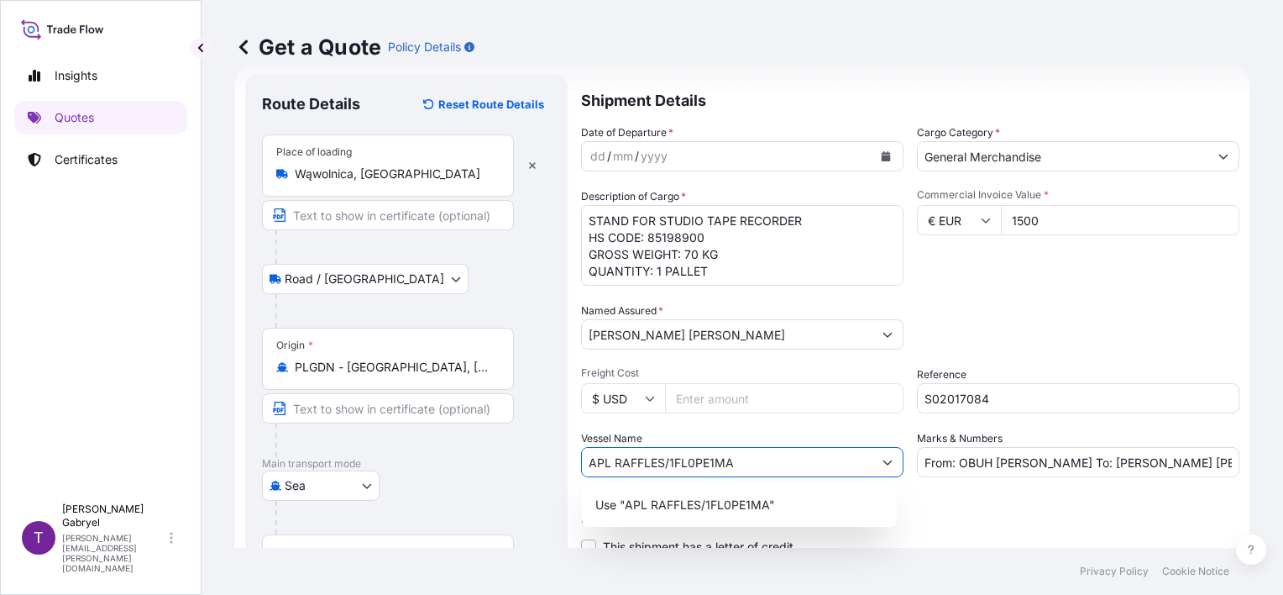
type input "APL RAFFLES/1FL0PE1MA"
click at [1155, 338] on div "Packing Category Type to search a container mode Please select a primary mode o…" at bounding box center [1078, 325] width 322 height 47
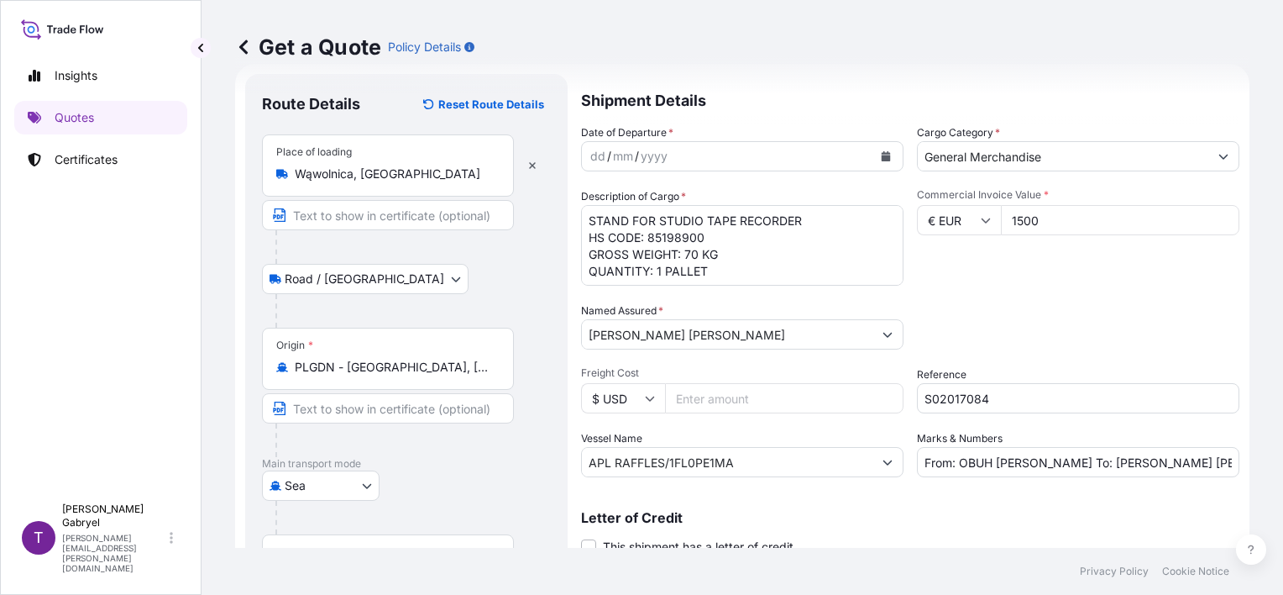
click at [885, 153] on button "Calendar" at bounding box center [886, 156] width 27 height 27
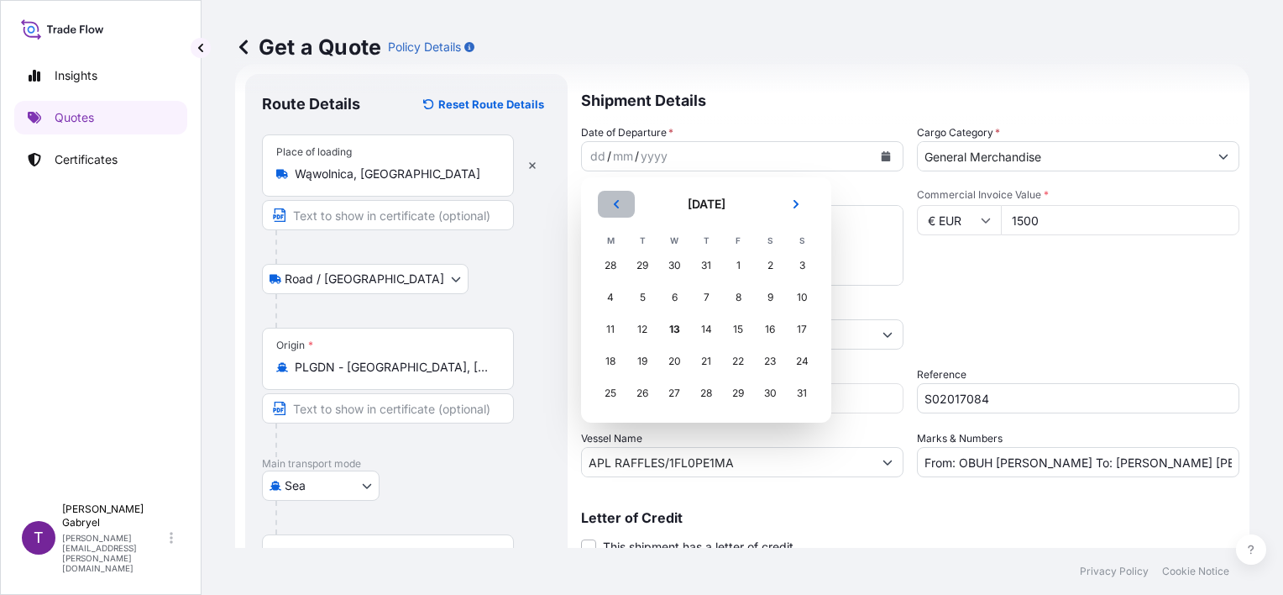
click at [616, 203] on icon "Previous" at bounding box center [616, 204] width 10 height 10
click at [645, 364] on div "22" at bounding box center [642, 361] width 30 height 30
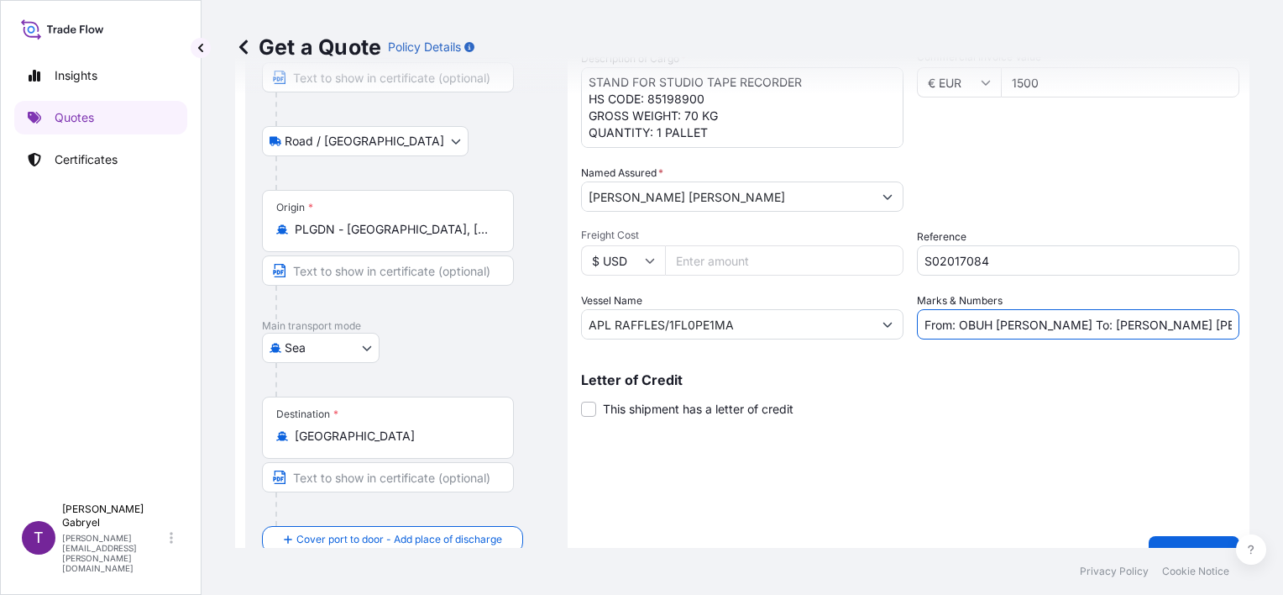
scroll to position [0, 267]
drag, startPoint x: 1124, startPoint y: 323, endPoint x: 1374, endPoint y: 323, distance: 249.4
click at [1282, 323] on html "Insights Quotes Certificates T [PERSON_NAME] [PERSON_NAME][EMAIL_ADDRESS][PERSO…" at bounding box center [641, 297] width 1283 height 595
click at [1148, 457] on div "Shipment Details Date of Departure * [DATE] Cargo Category * General Merchandis…" at bounding box center [910, 252] width 658 height 633
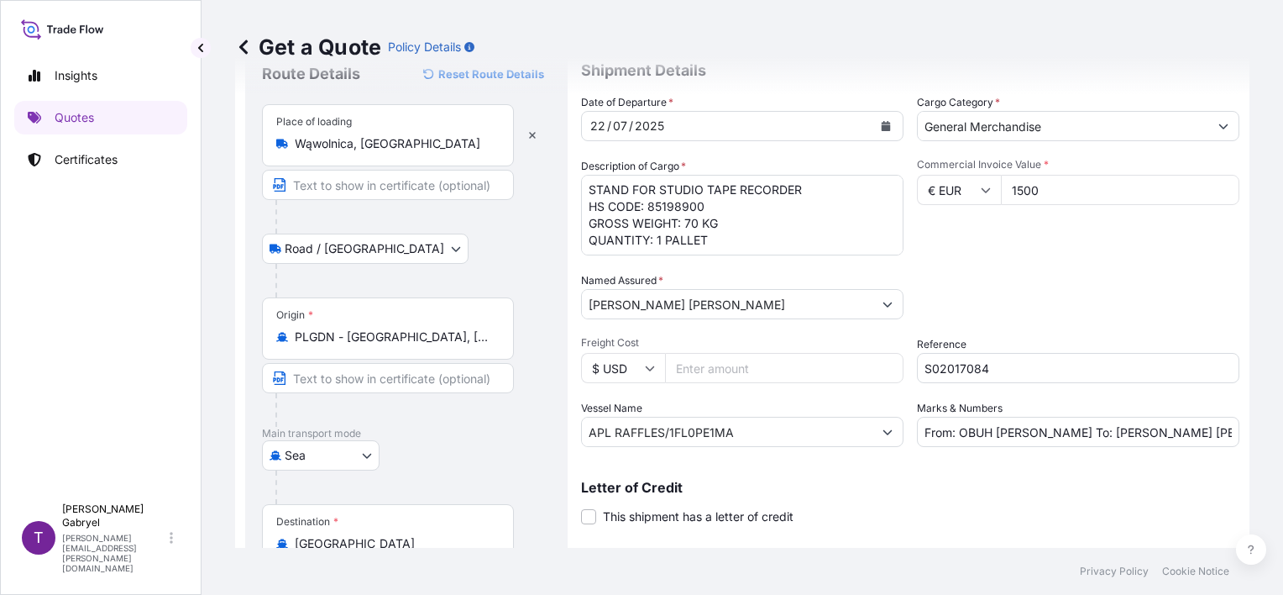
scroll to position [198, 0]
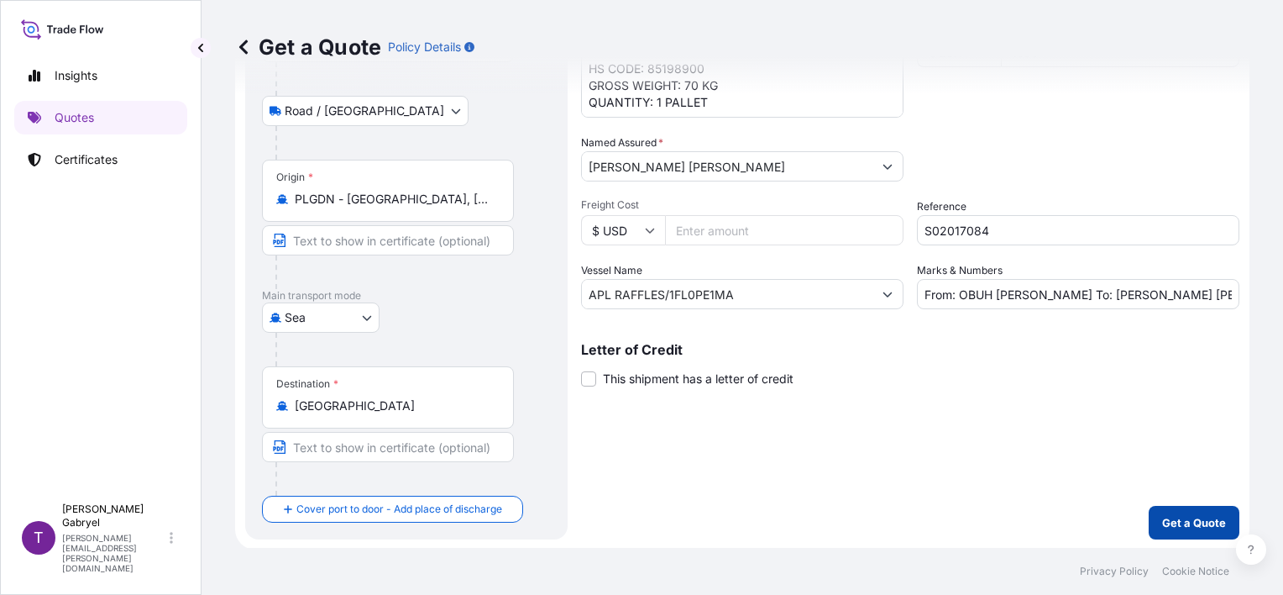
click at [1171, 532] on button "Get a Quote" at bounding box center [1194, 523] width 91 height 34
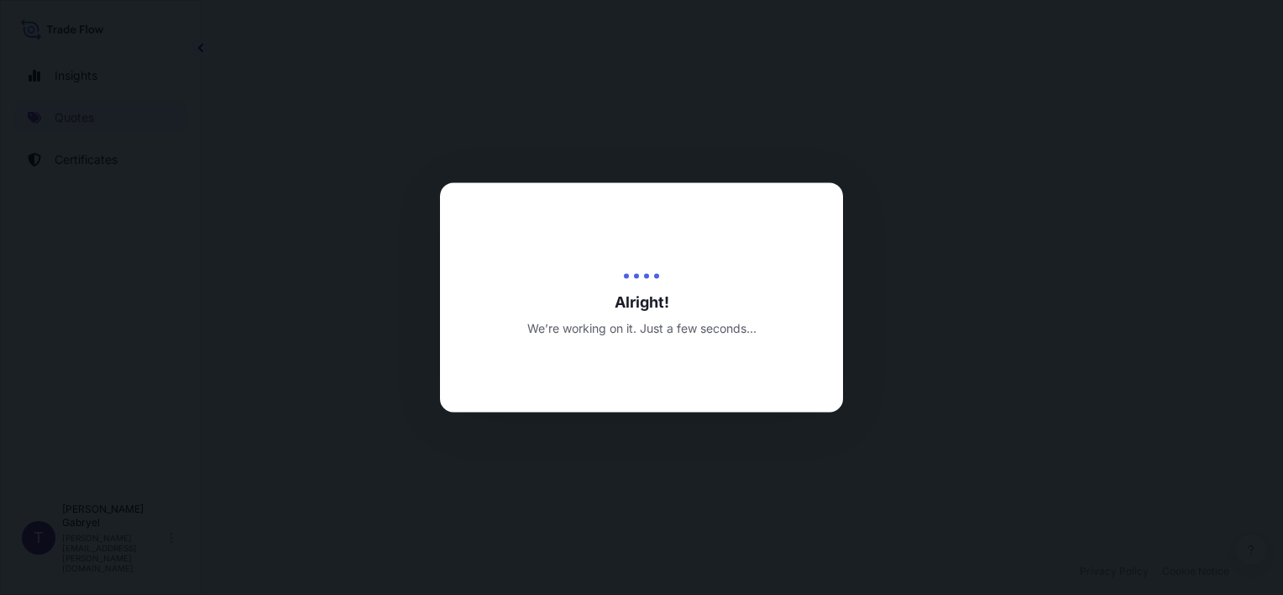
select select "Road / [GEOGRAPHIC_DATA]"
select select "Sea"
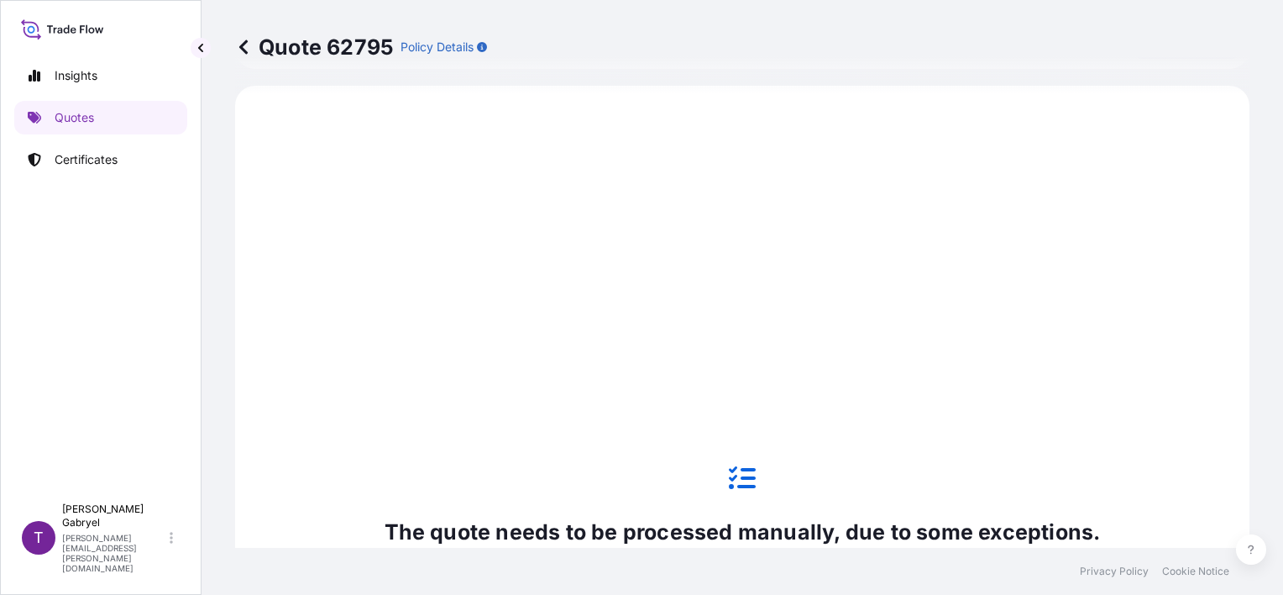
scroll to position [1008, 0]
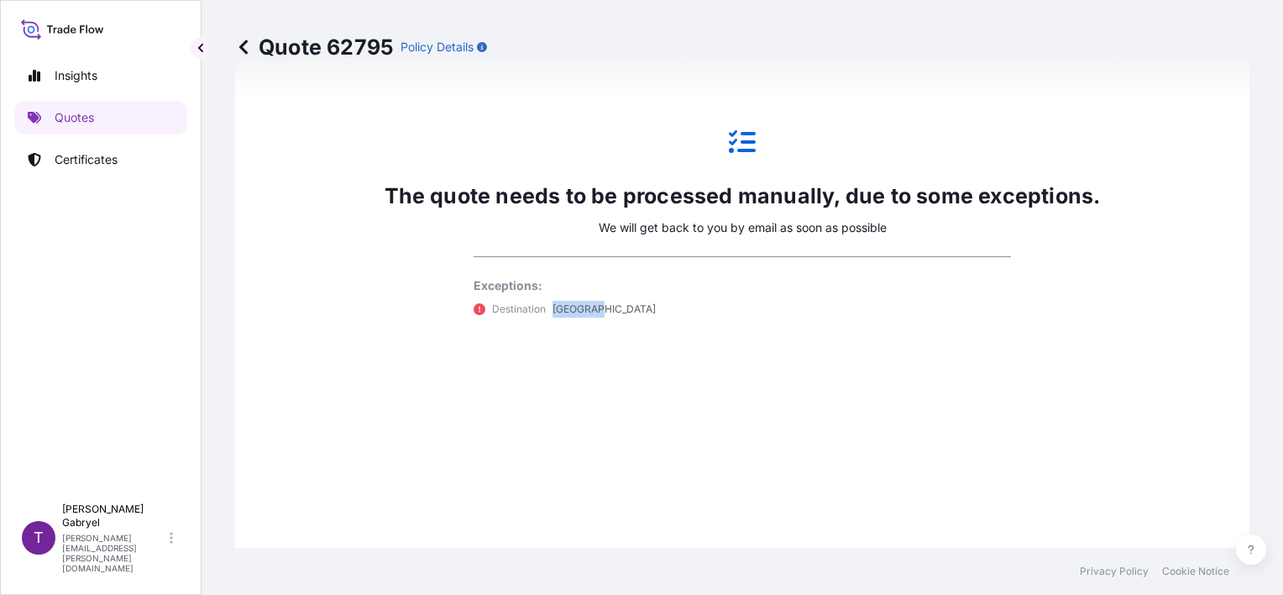
drag, startPoint x: 579, startPoint y: 302, endPoint x: 542, endPoint y: 303, distance: 37.0
click at [542, 303] on div "Destination [GEOGRAPHIC_DATA]" at bounding box center [742, 309] width 537 height 17
drag, startPoint x: 542, startPoint y: 303, endPoint x: 652, endPoint y: 309, distance: 110.2
click at [652, 309] on div "Destination [GEOGRAPHIC_DATA]" at bounding box center [742, 309] width 537 height 17
